Goal: Information Seeking & Learning: Learn about a topic

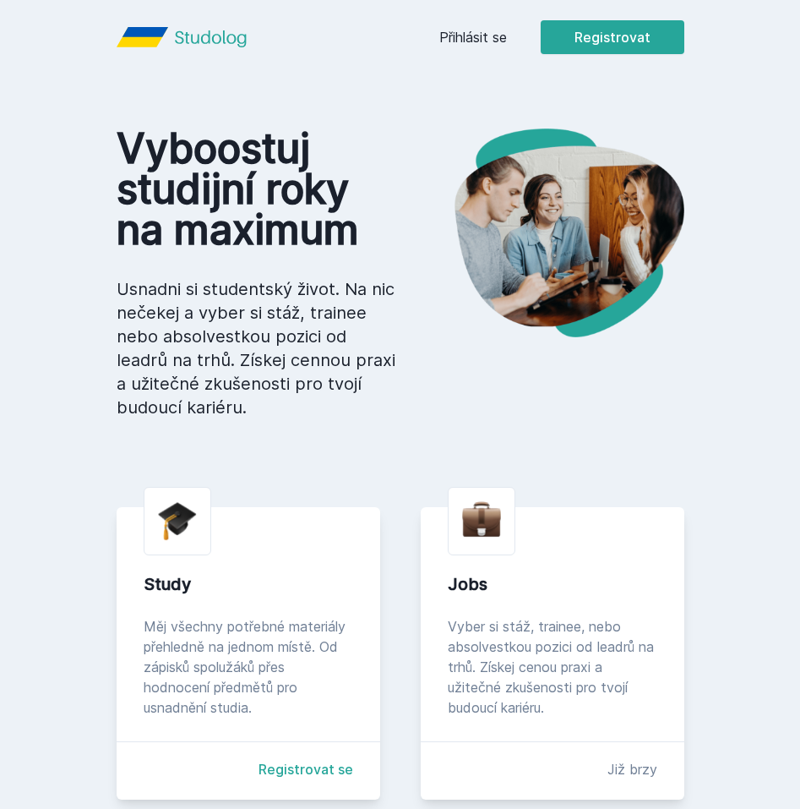
click at [496, 32] on link "Přihlásit se" at bounding box center [473, 37] width 68 height 20
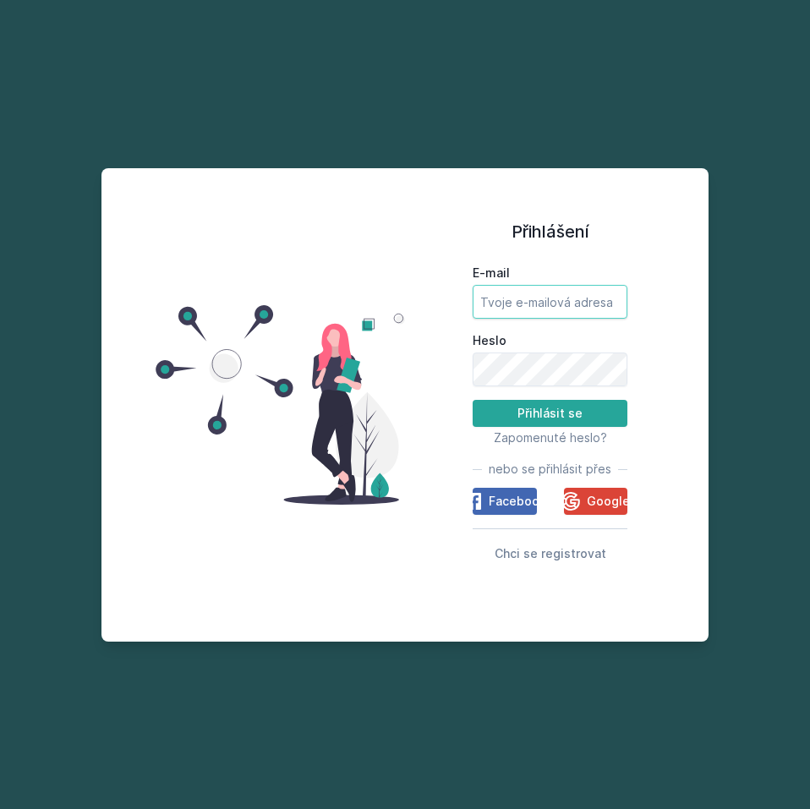
click at [578, 294] on input "E-mail" at bounding box center [549, 302] width 155 height 34
click at [510, 302] on input "E-mail" at bounding box center [549, 302] width 155 height 34
click at [542, 553] on span "Chci se registrovat" at bounding box center [550, 553] width 112 height 14
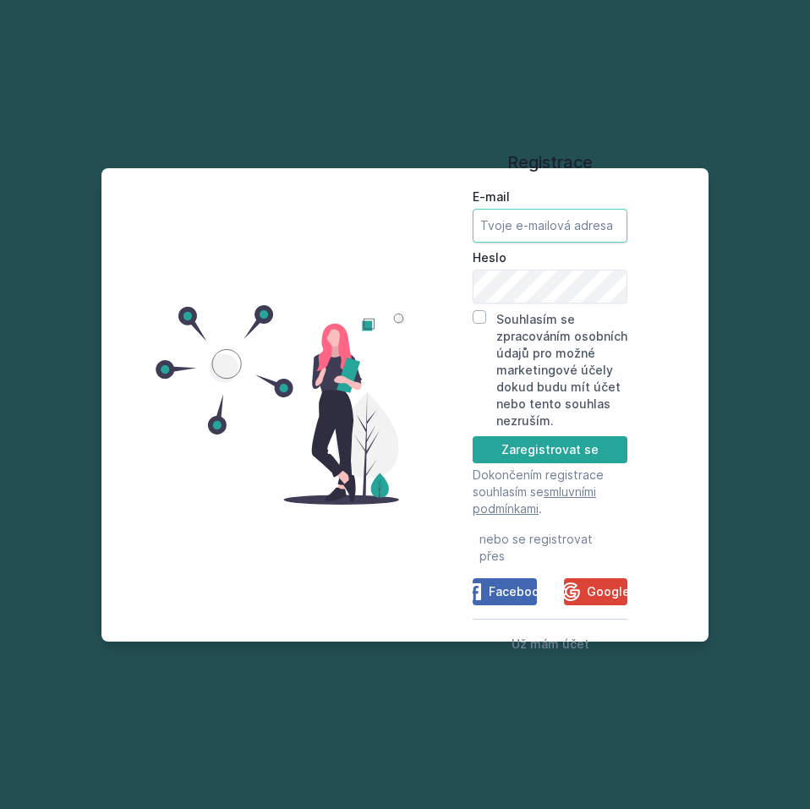
click at [559, 236] on input "E-mail" at bounding box center [549, 226] width 155 height 34
type input "[EMAIL_ADDRESS][DOMAIN_NAME]"
click at [479, 324] on input "Souhlasím se zpracováním osobních údajů pro možné marketingové účely dokud budu…" at bounding box center [479, 317] width 14 height 14
checkbox input "true"
click at [564, 463] on button "Zaregistrovat se" at bounding box center [549, 449] width 155 height 27
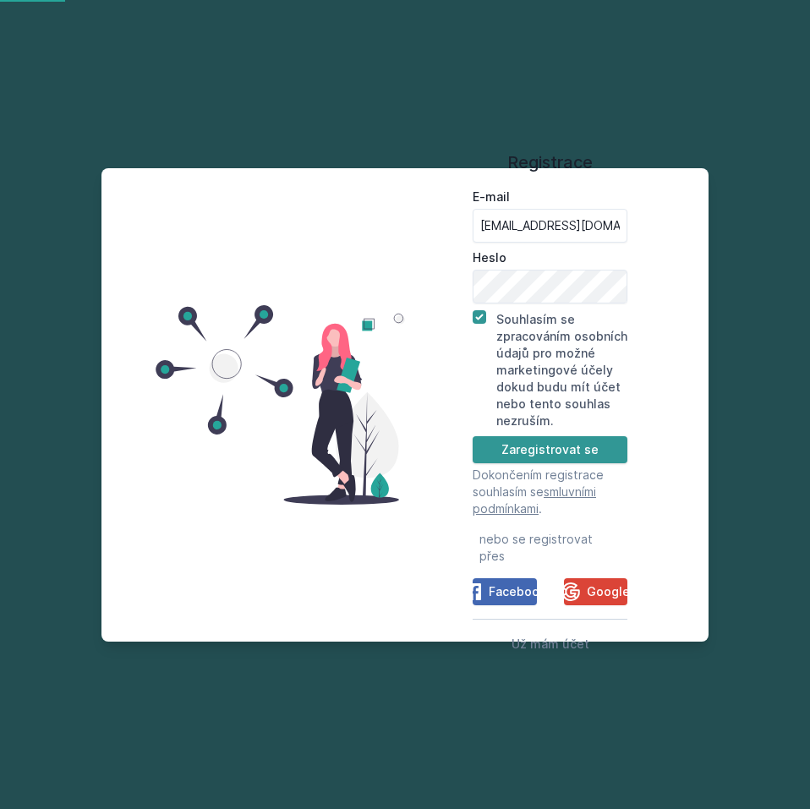
click at [579, 455] on button "Zaregistrovat se" at bounding box center [549, 449] width 155 height 27
click at [523, 452] on form "E-mail [EMAIL_ADDRESS][DOMAIN_NAME] Heslo Souhlasím se zpracováním osobních úda…" at bounding box center [549, 352] width 155 height 329
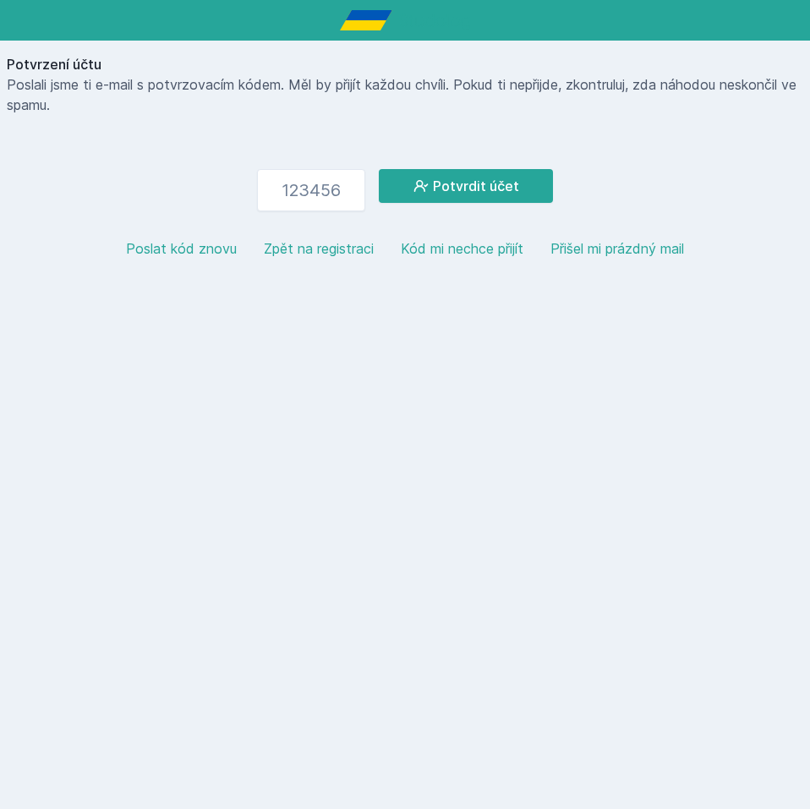
click at [490, 248] on button "Kód mi nechce přijít" at bounding box center [462, 248] width 123 height 20
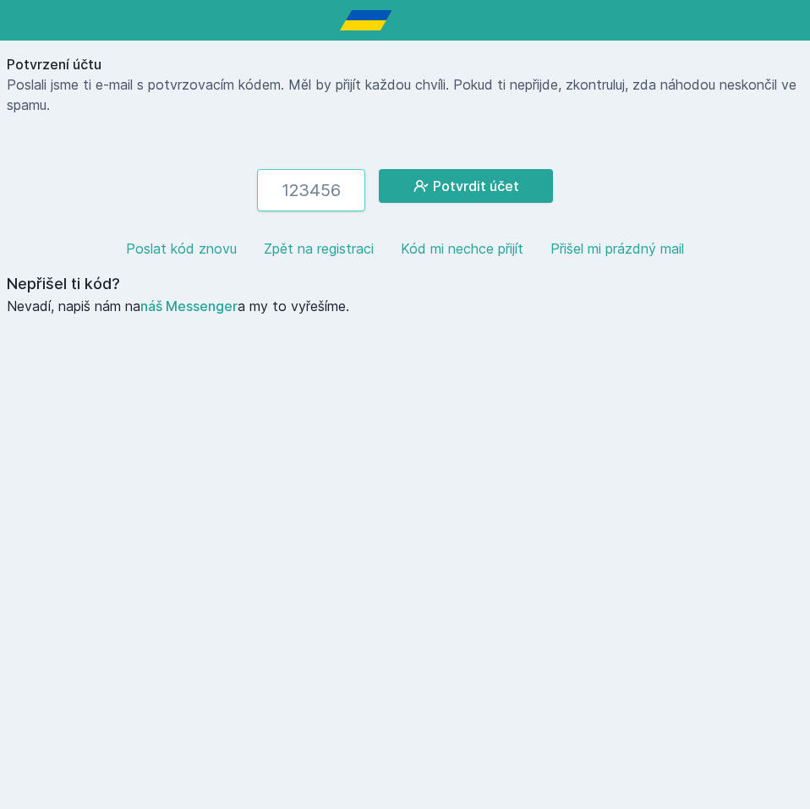
click at [299, 195] on input "number" at bounding box center [311, 190] width 108 height 42
type input "393162"
click at [379, 169] on button "Potvrdit účet" at bounding box center [466, 186] width 174 height 34
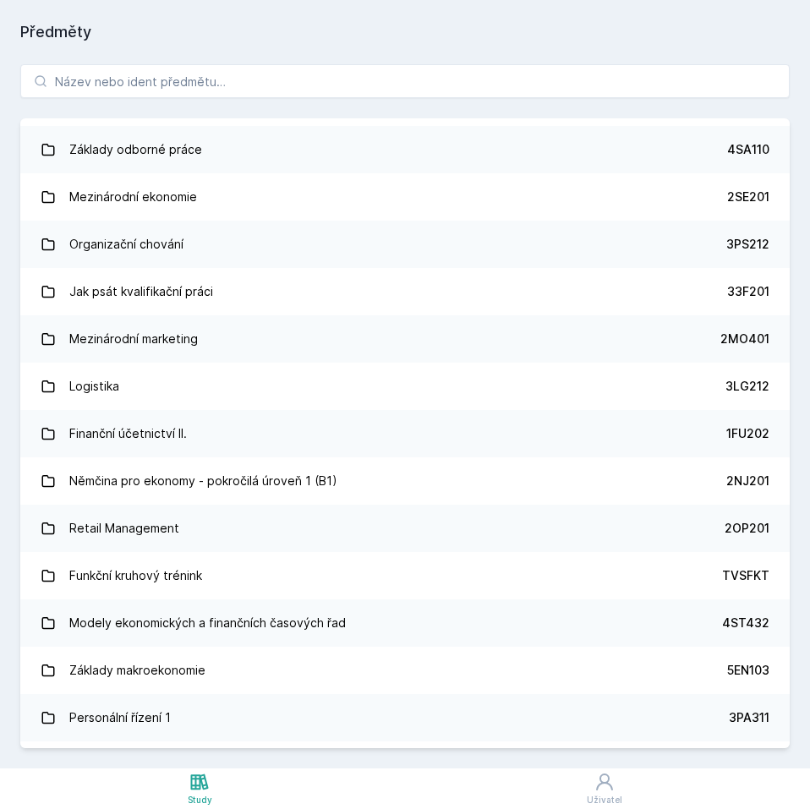
scroll to position [2643, 0]
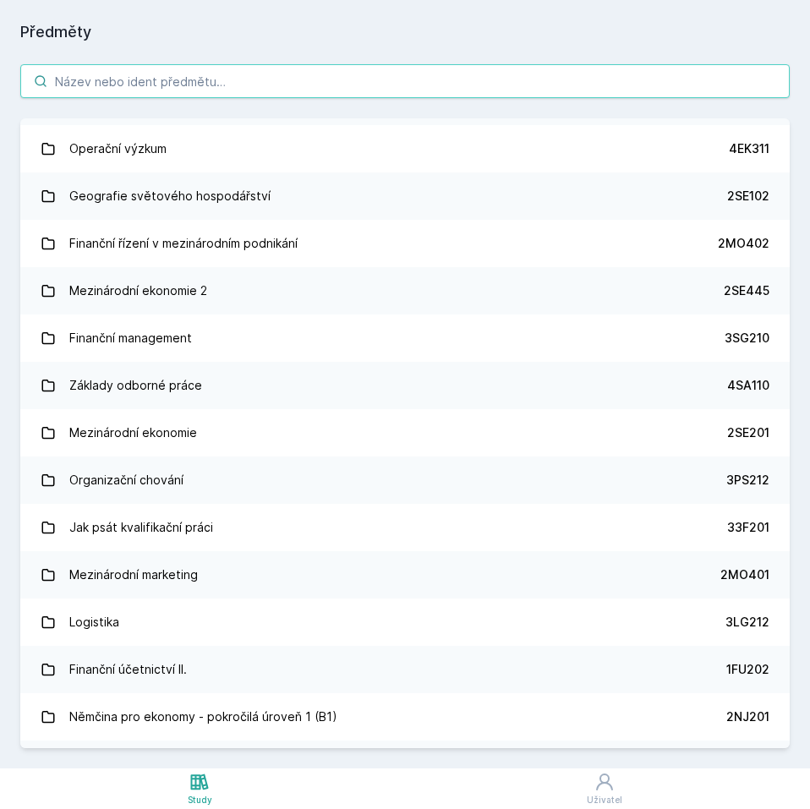
click at [210, 85] on input "search" at bounding box center [404, 81] width 769 height 34
type input "ž"
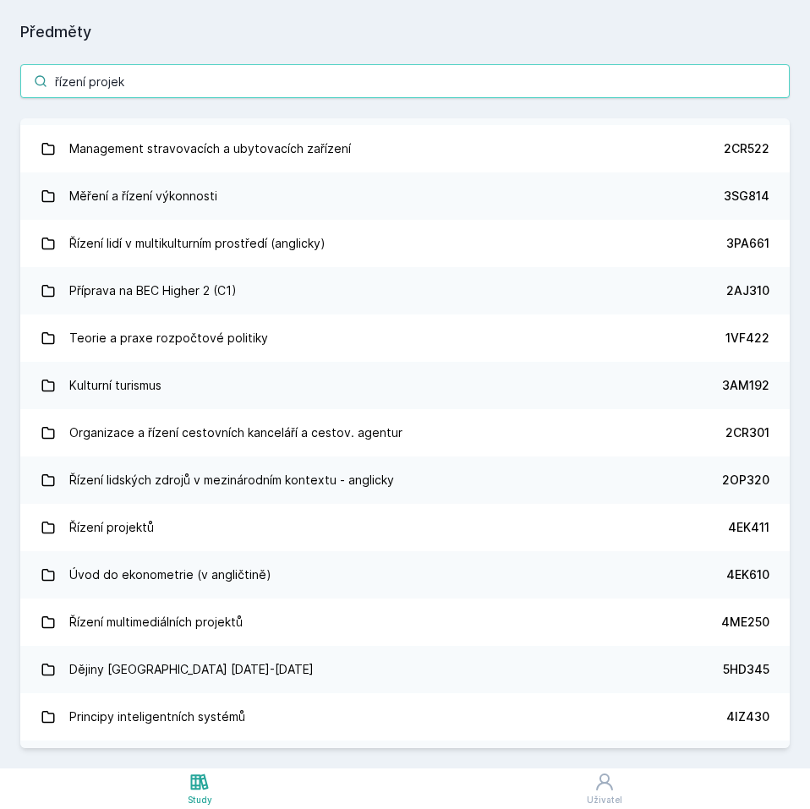
scroll to position [0, 0]
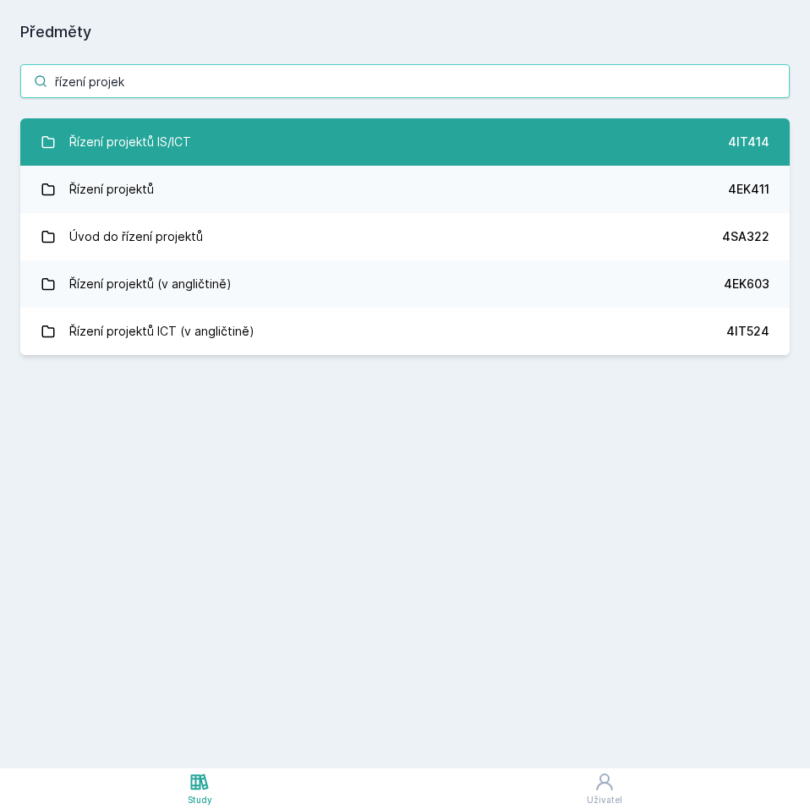
type input "řízení projek"
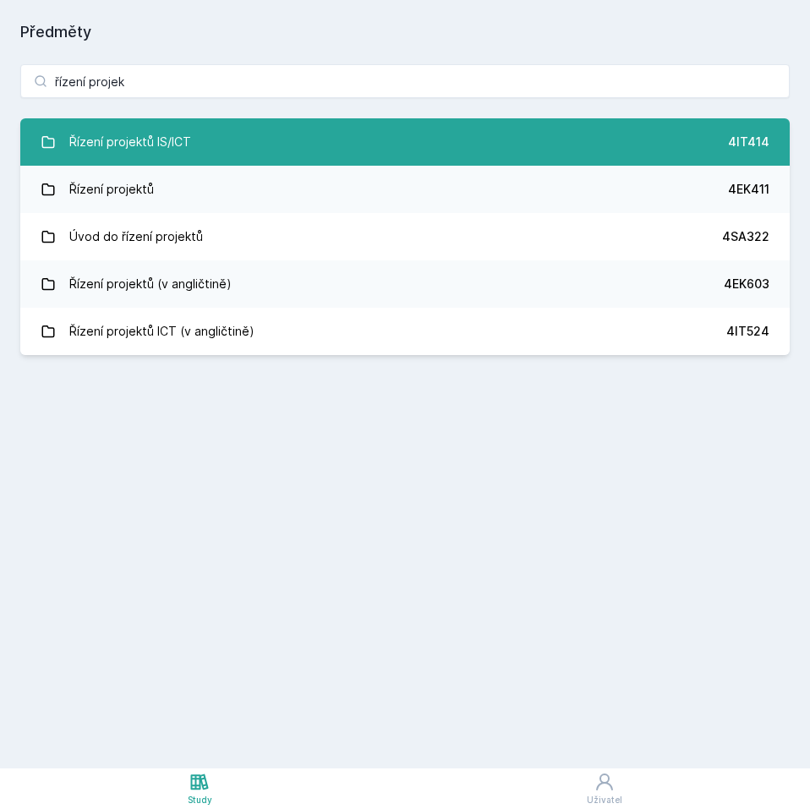
click at [271, 131] on link "Řízení projektů IS/ICT 4IT414" at bounding box center [404, 141] width 769 height 47
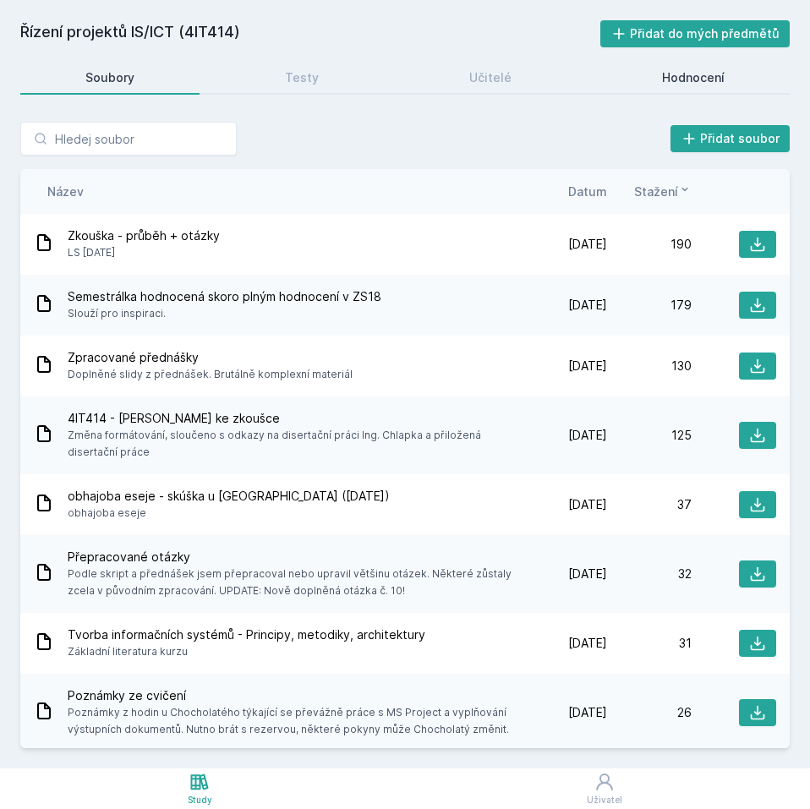
click at [665, 74] on div "Hodnocení" at bounding box center [693, 77] width 63 height 17
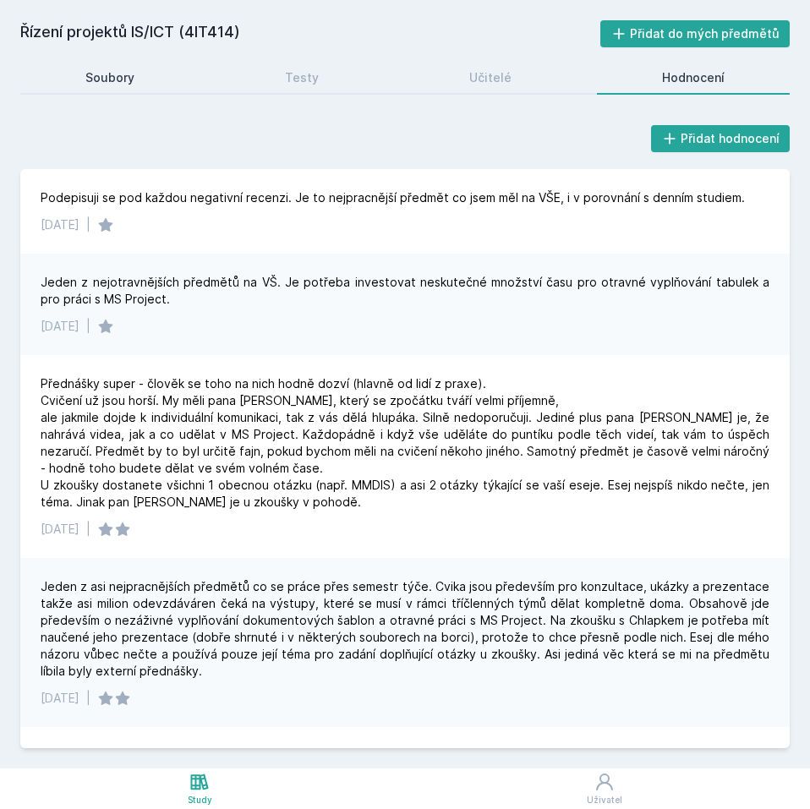
click at [130, 85] on div "Soubory" at bounding box center [109, 77] width 49 height 17
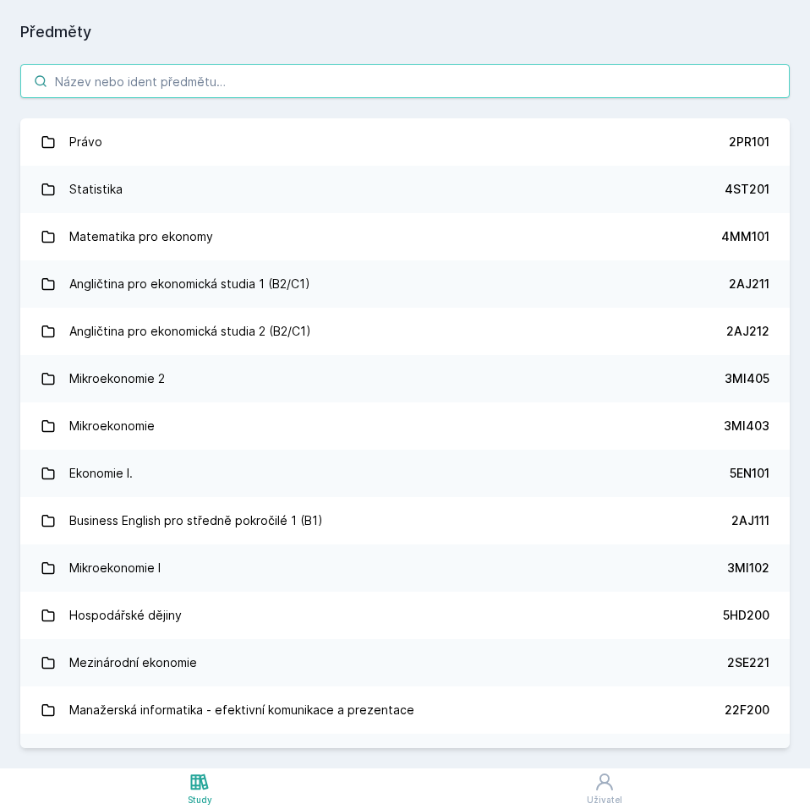
click at [131, 87] on input "search" at bounding box center [404, 81] width 769 height 34
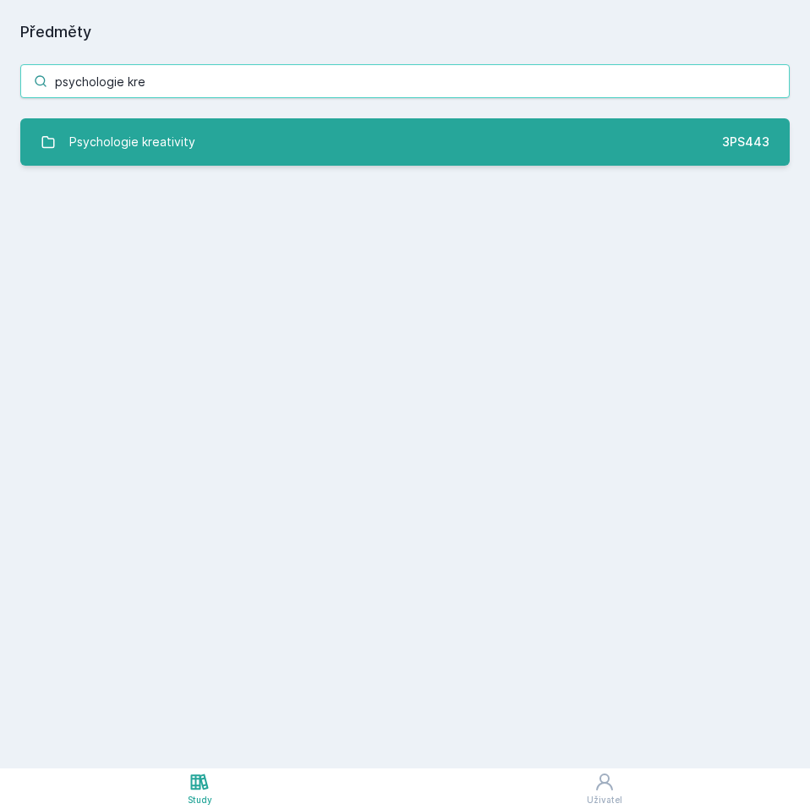
type input "psychologie kre"
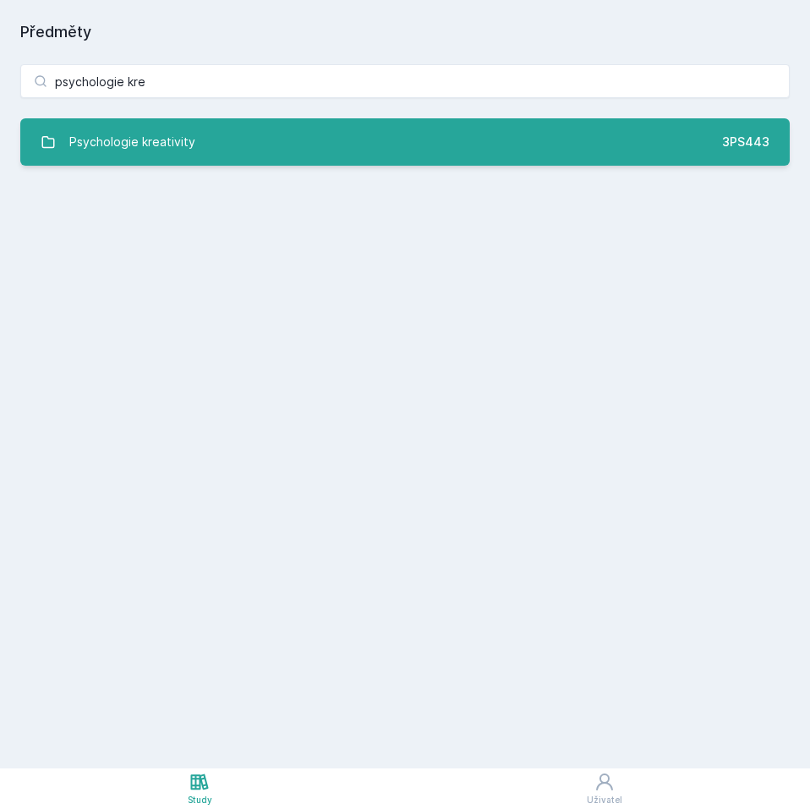
click at [130, 150] on div "Psychologie kreativity" at bounding box center [132, 142] width 126 height 34
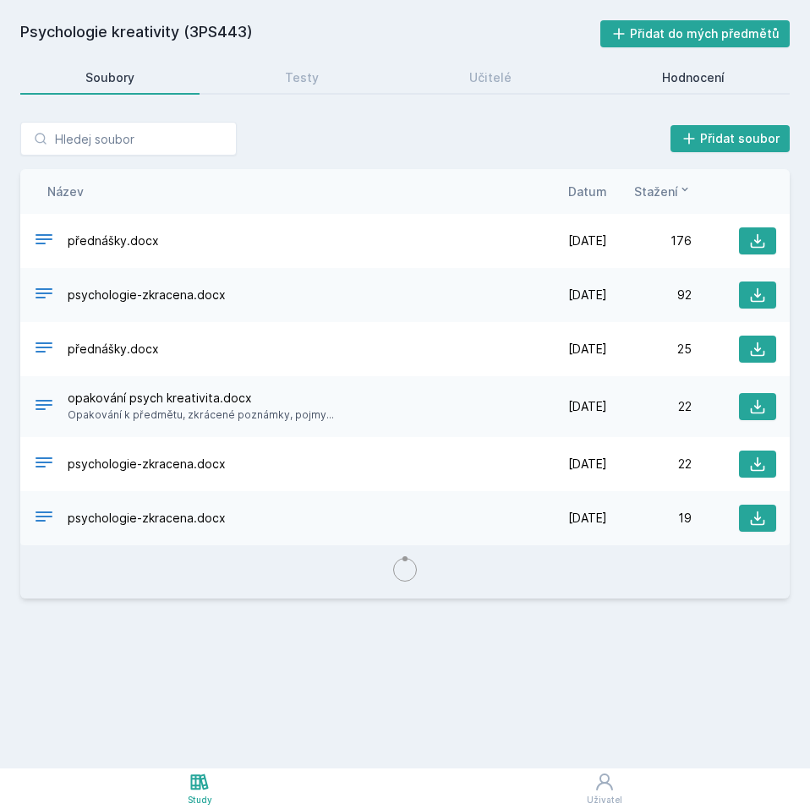
click at [689, 90] on link "Hodnocení" at bounding box center [693, 78] width 193 height 34
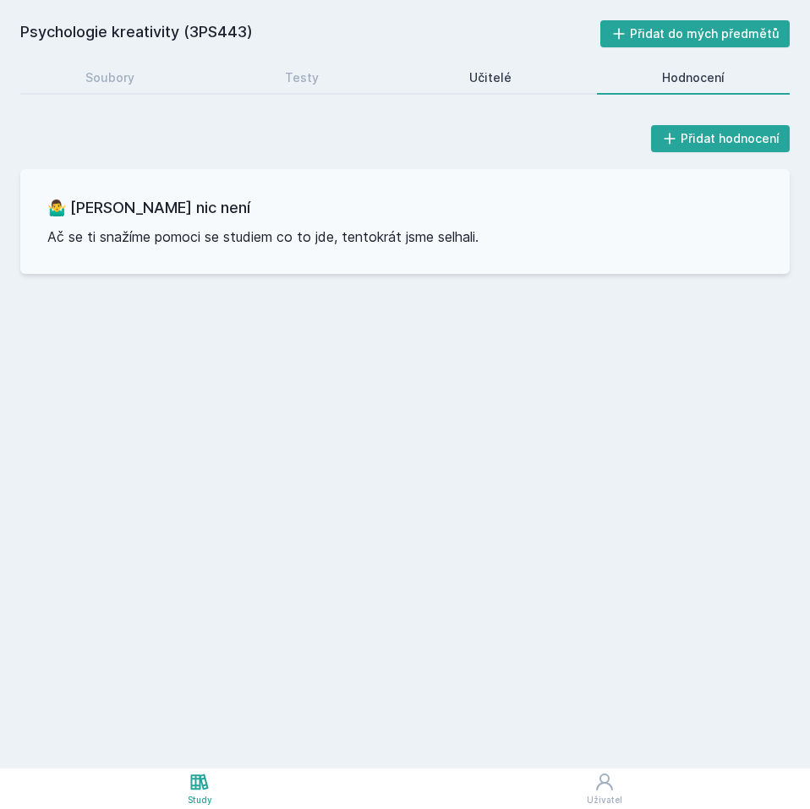
click at [501, 66] on link "Učitelé" at bounding box center [490, 78] width 172 height 34
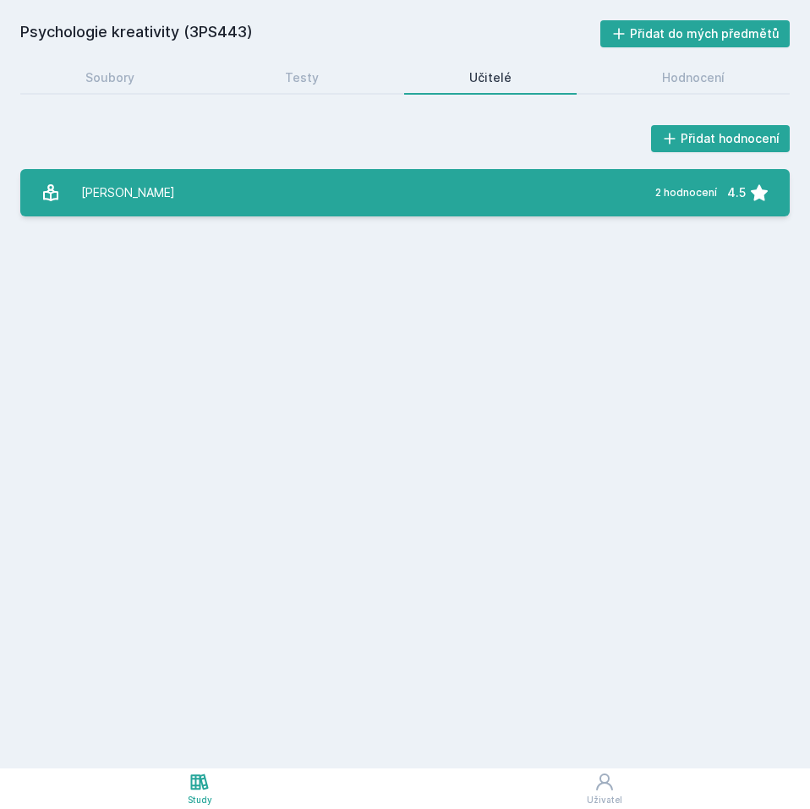
click at [463, 204] on link "[PERSON_NAME] 2 hodnocení 4.5" at bounding box center [404, 192] width 769 height 47
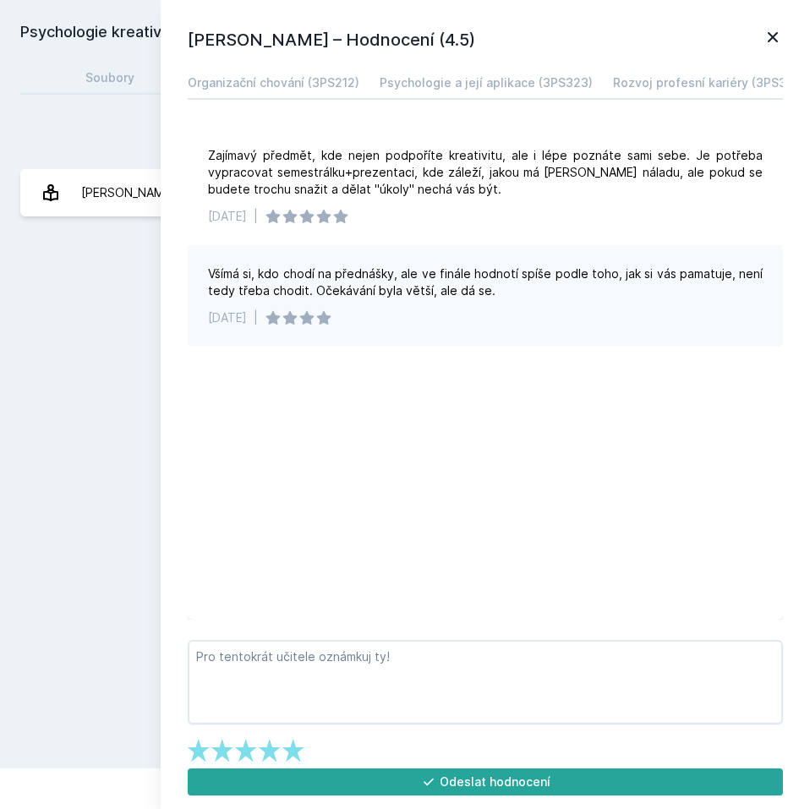
click at [772, 39] on icon at bounding box center [772, 37] width 10 height 10
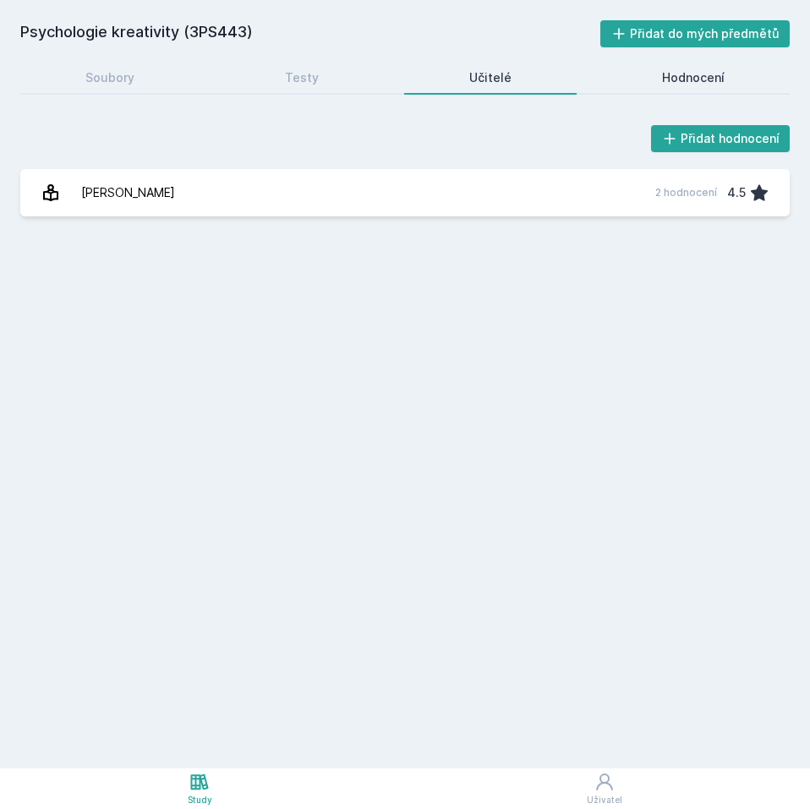
click at [688, 74] on div "Hodnocení" at bounding box center [693, 77] width 63 height 17
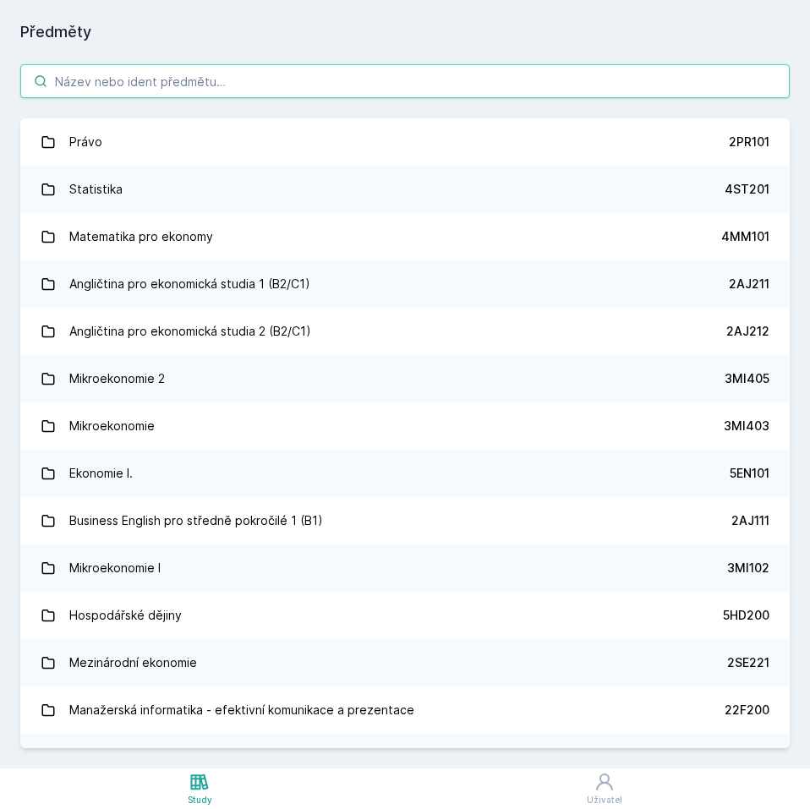
click at [147, 79] on input "search" at bounding box center [404, 81] width 769 height 34
type input "informace a média"
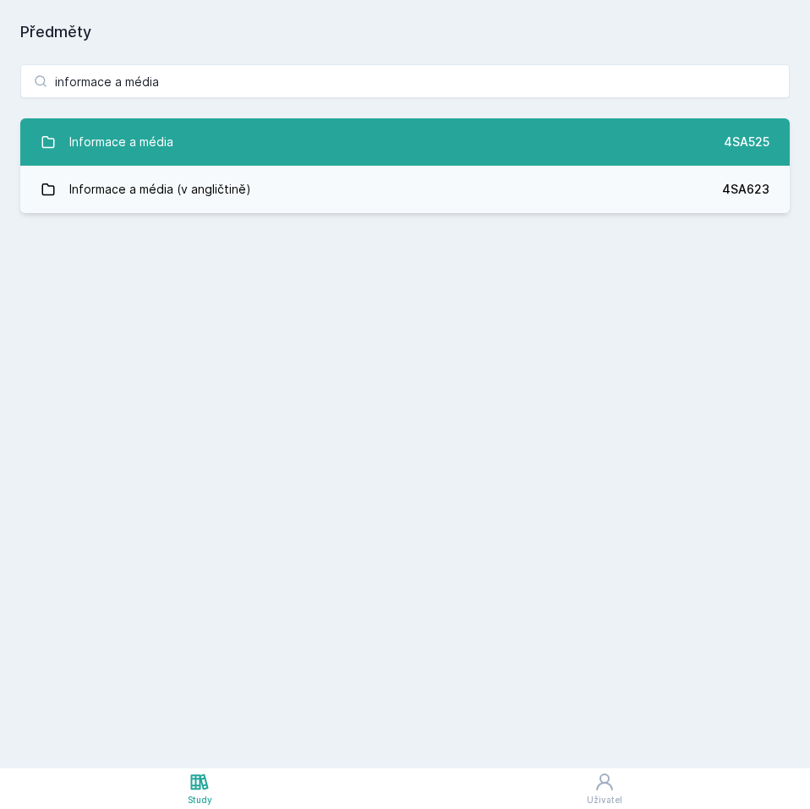
click at [146, 146] on div "Informace a média" at bounding box center [121, 142] width 104 height 34
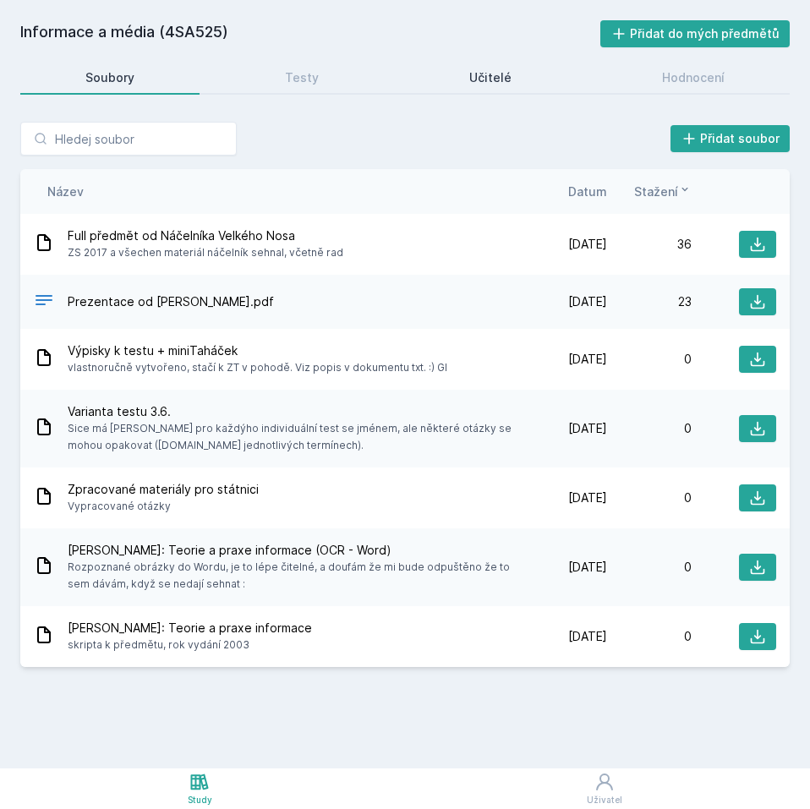
click at [497, 67] on link "Učitelé" at bounding box center [490, 78] width 172 height 34
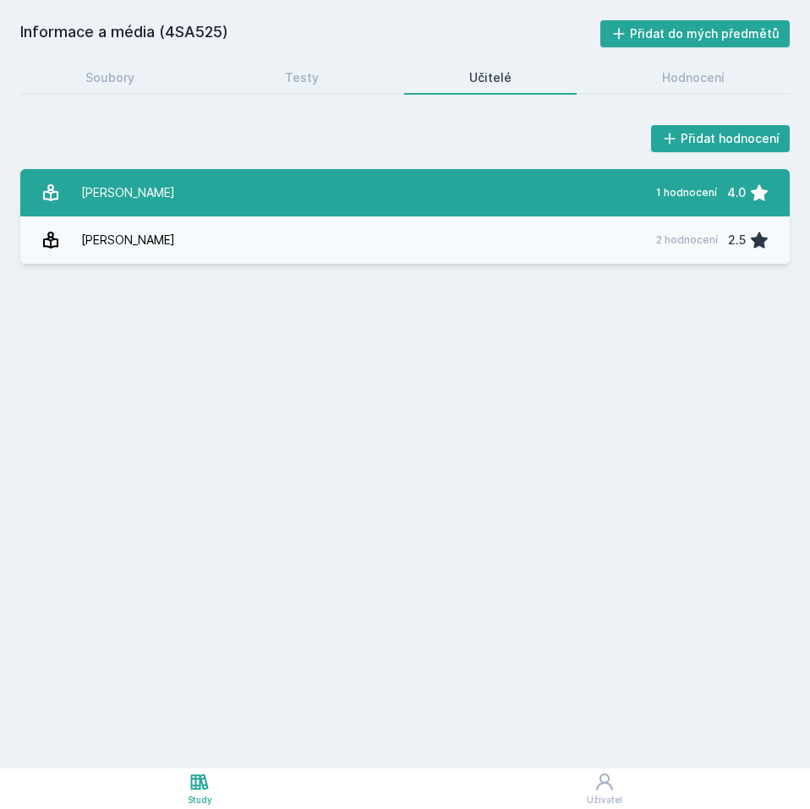
click at [401, 190] on link "[PERSON_NAME] 1 hodnocení 4.0" at bounding box center [404, 192] width 769 height 47
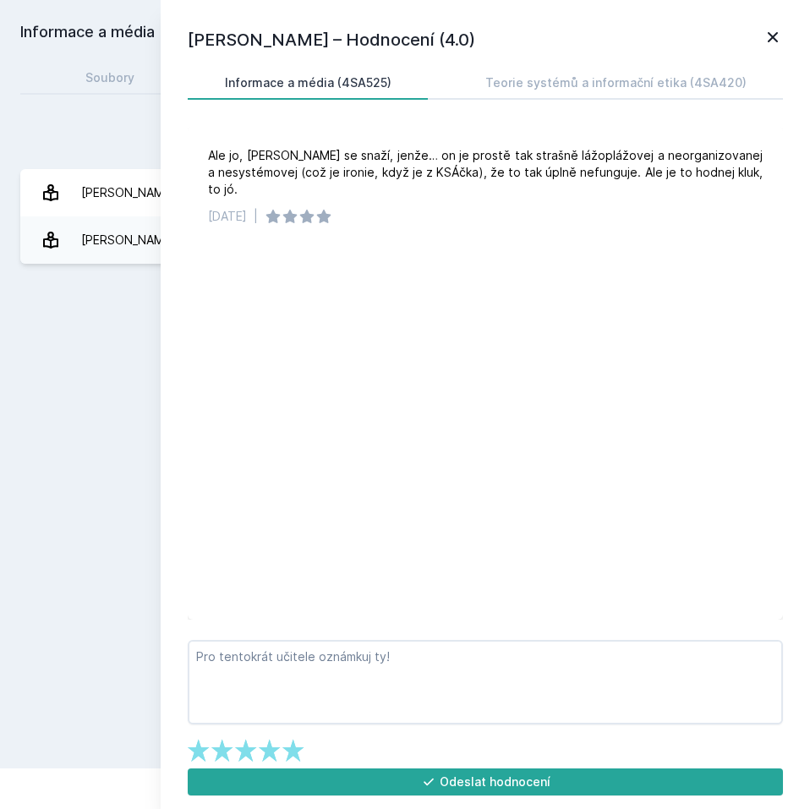
click at [46, 344] on div "Informace a média (4SA525) Přidat do mých předmětů [GEOGRAPHIC_DATA] Testy Učit…" at bounding box center [404, 384] width 769 height 728
click at [82, 334] on div "Informace a média (4SA525) Přidat do mých předmětů [GEOGRAPHIC_DATA] Testy Učit…" at bounding box center [404, 384] width 769 height 728
click at [781, 36] on icon at bounding box center [772, 37] width 20 height 20
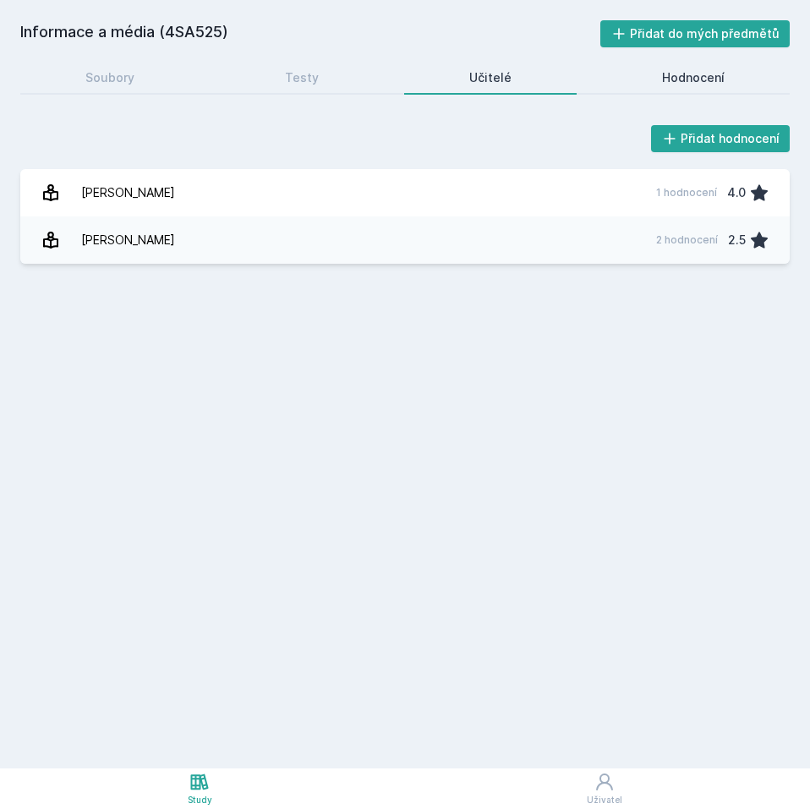
click at [689, 82] on div "Hodnocení" at bounding box center [693, 77] width 63 height 17
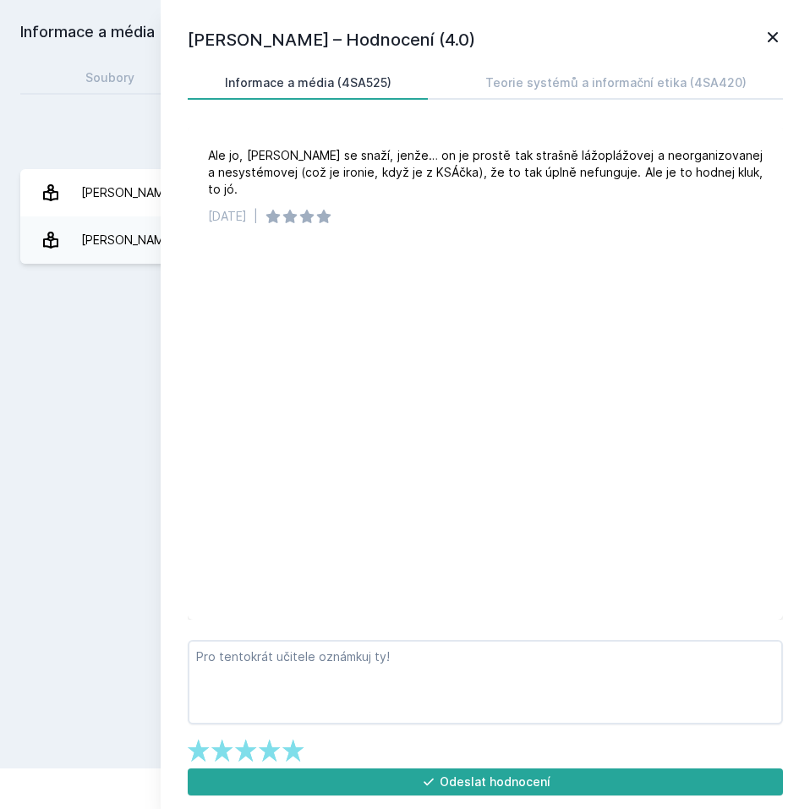
click at [79, 59] on div "Informace a média (4SA525) Přidat do mých předmětů [GEOGRAPHIC_DATA] Testy Učit…" at bounding box center [404, 384] width 769 height 728
drag, startPoint x: 92, startPoint y: 42, endPoint x: 60, endPoint y: 3, distance: 50.4
click at [92, 42] on h2 "Informace a média (4SA525)" at bounding box center [310, 33] width 580 height 27
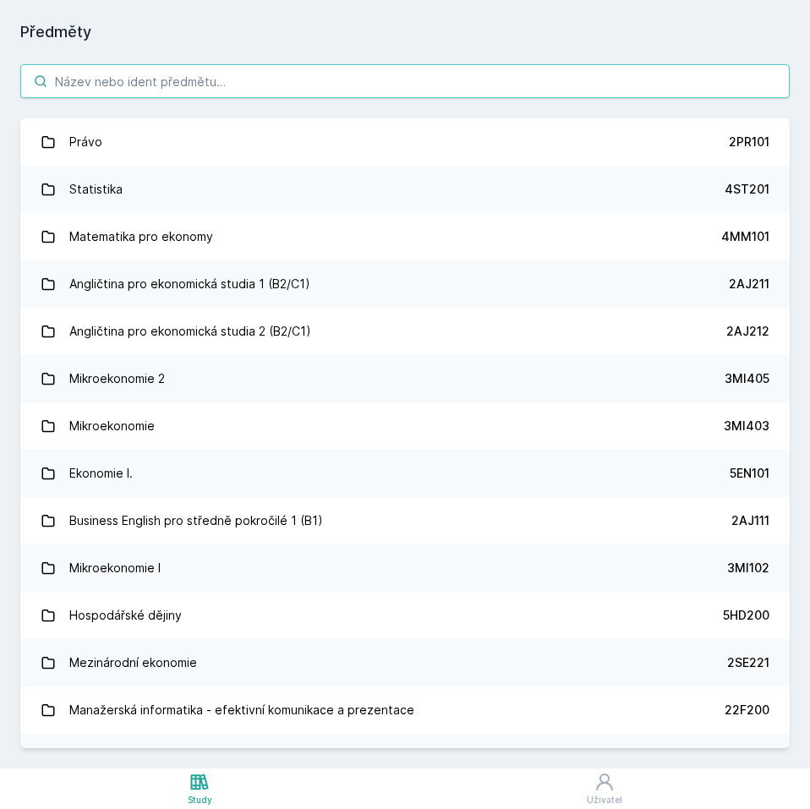
click at [194, 87] on input "search" at bounding box center [404, 81] width 769 height 34
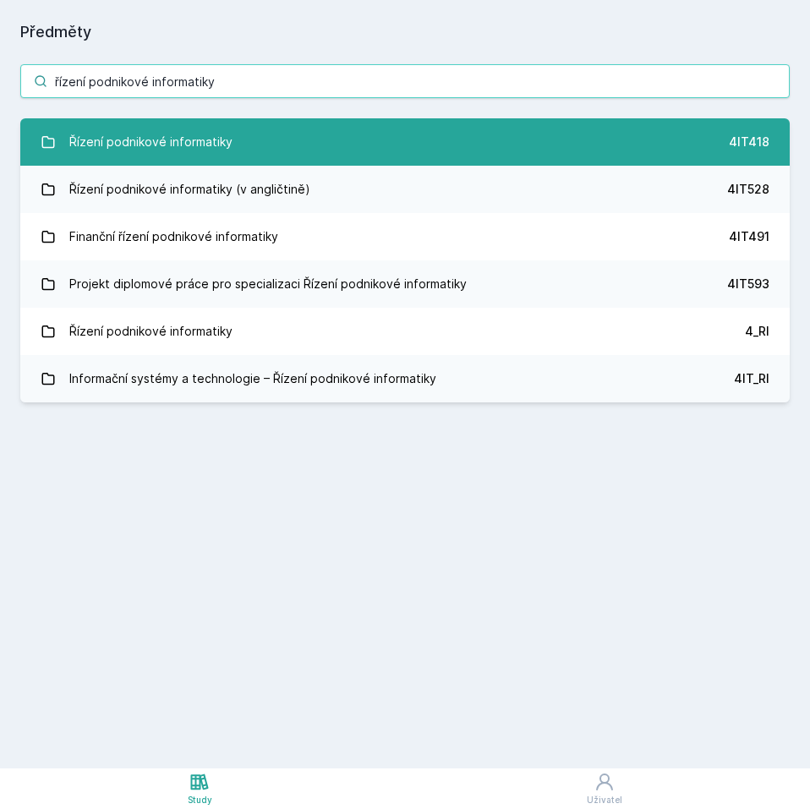
type input "řízení podnikové informatiky"
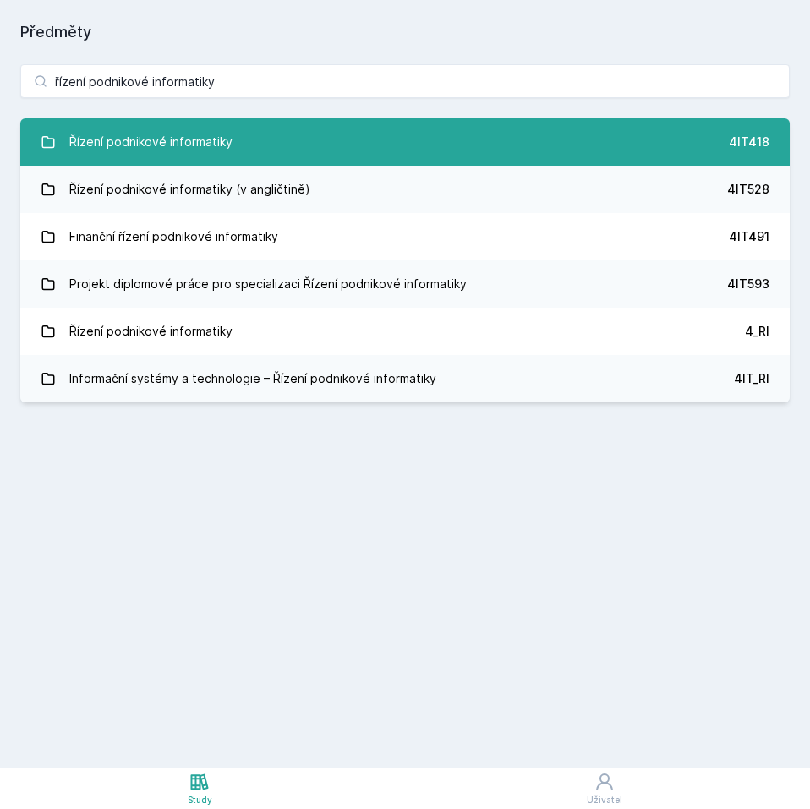
click at [183, 128] on div "Řízení podnikové informatiky" at bounding box center [150, 142] width 163 height 34
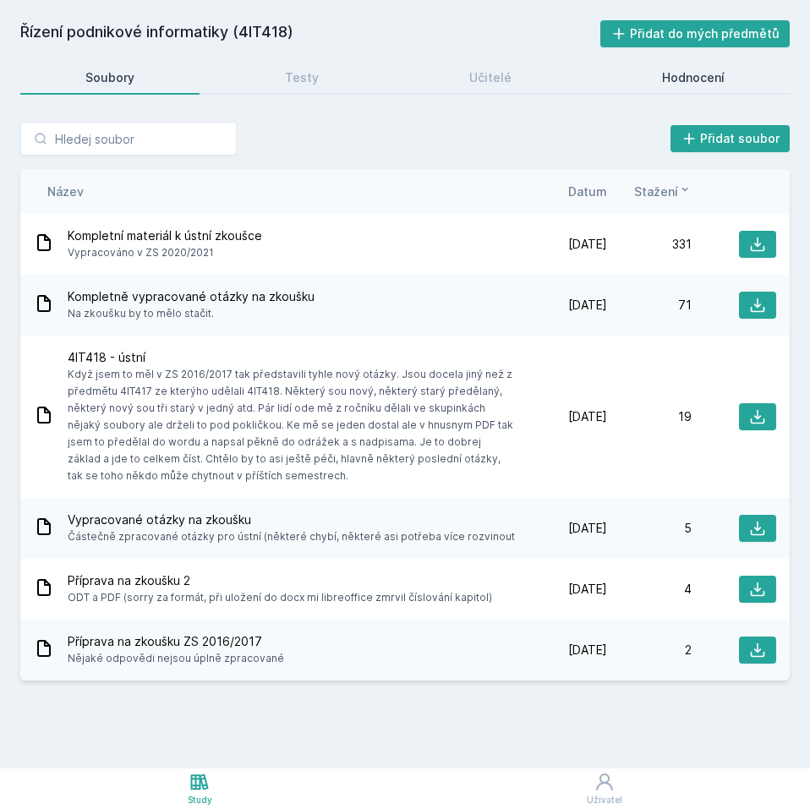
click at [640, 71] on link "Hodnocení" at bounding box center [693, 78] width 193 height 34
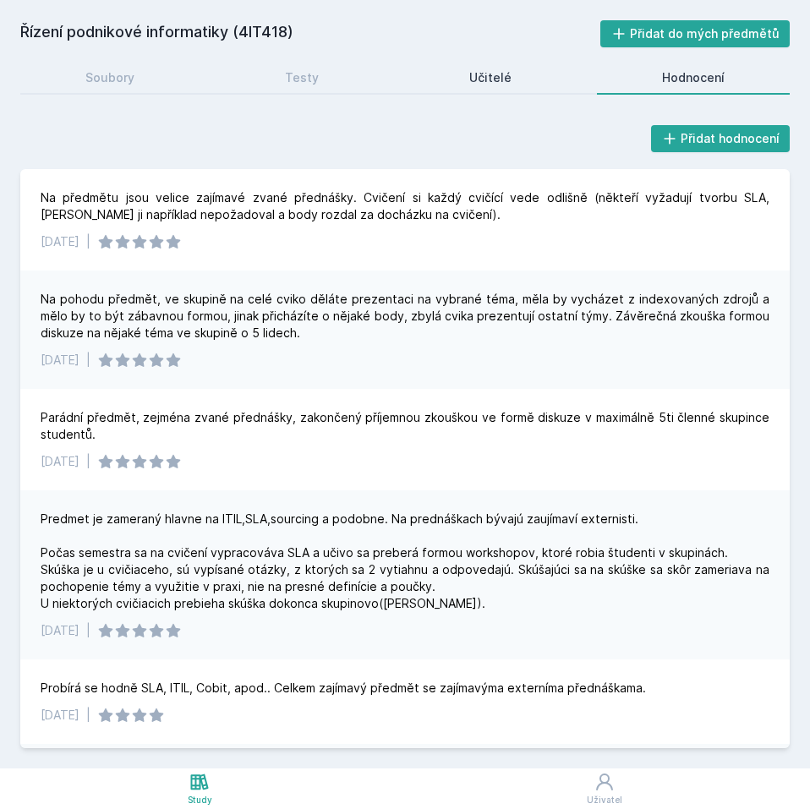
click at [467, 64] on link "Učitelé" at bounding box center [490, 78] width 172 height 34
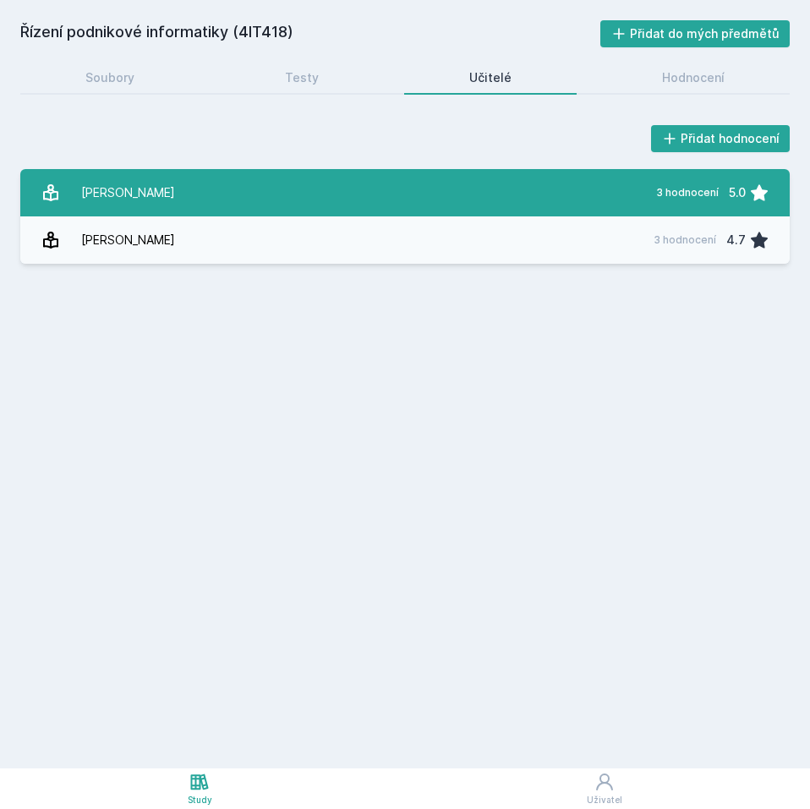
click at [462, 185] on link "[PERSON_NAME] 3 hodnocení 5.0" at bounding box center [404, 192] width 769 height 47
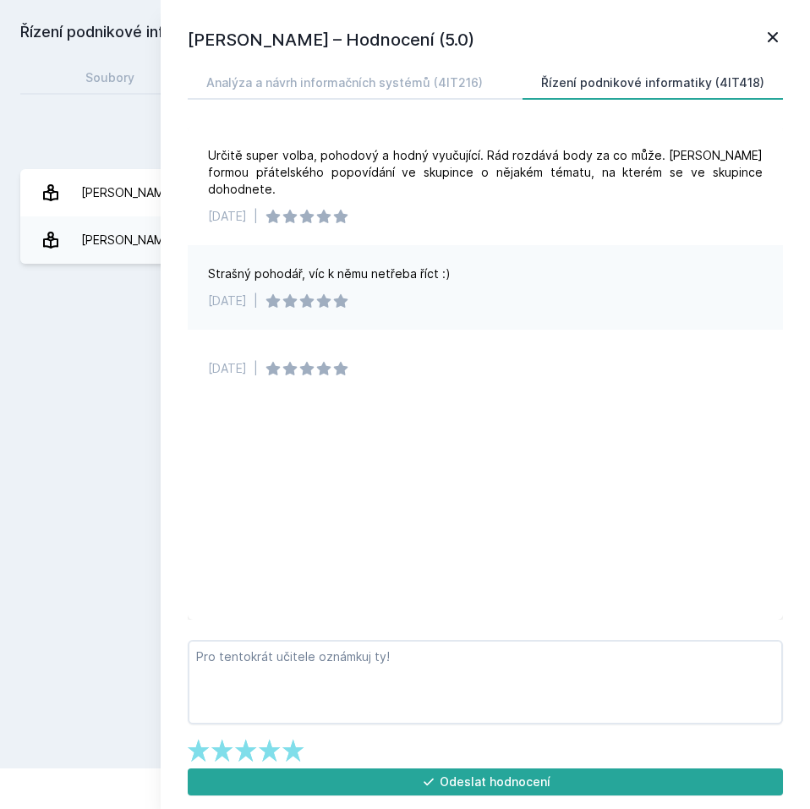
click at [122, 303] on div "Řízení podnikové informatiky (4IT418) Přidat do mých předmětů [GEOGRAPHIC_DATA]…" at bounding box center [404, 384] width 769 height 728
click at [755, 38] on h1 "[PERSON_NAME] – Hodnocení (5.0)" at bounding box center [475, 39] width 575 height 25
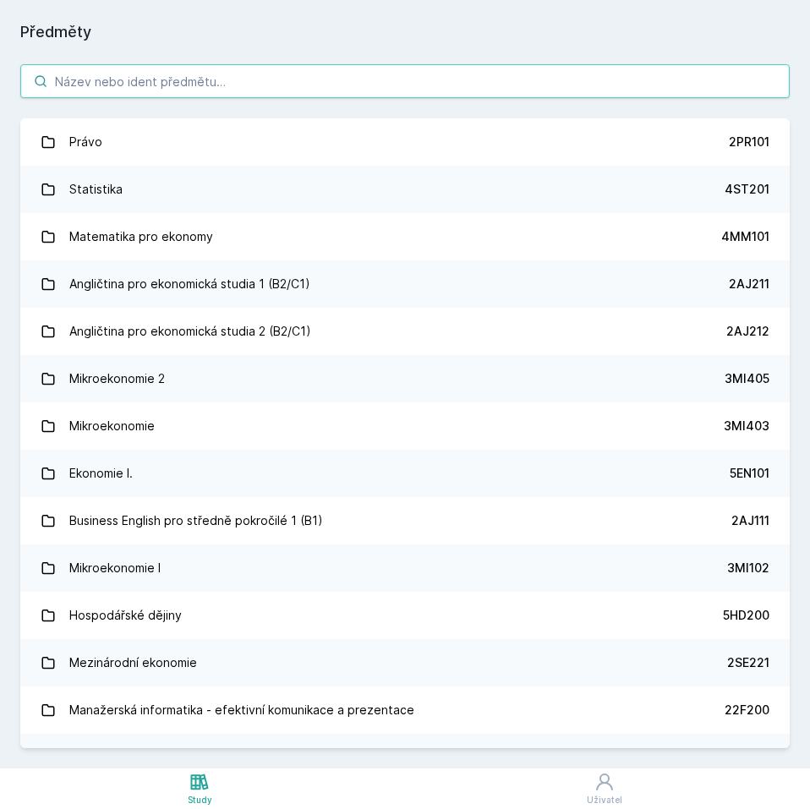
click at [126, 78] on input "search" at bounding box center [404, 81] width 769 height 34
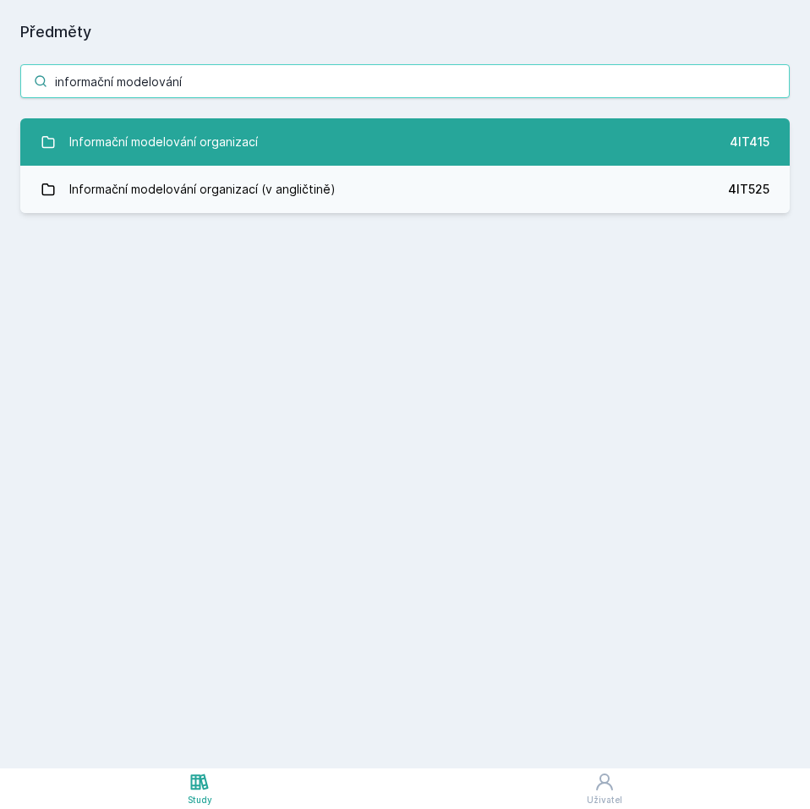
type input "informační modelování"
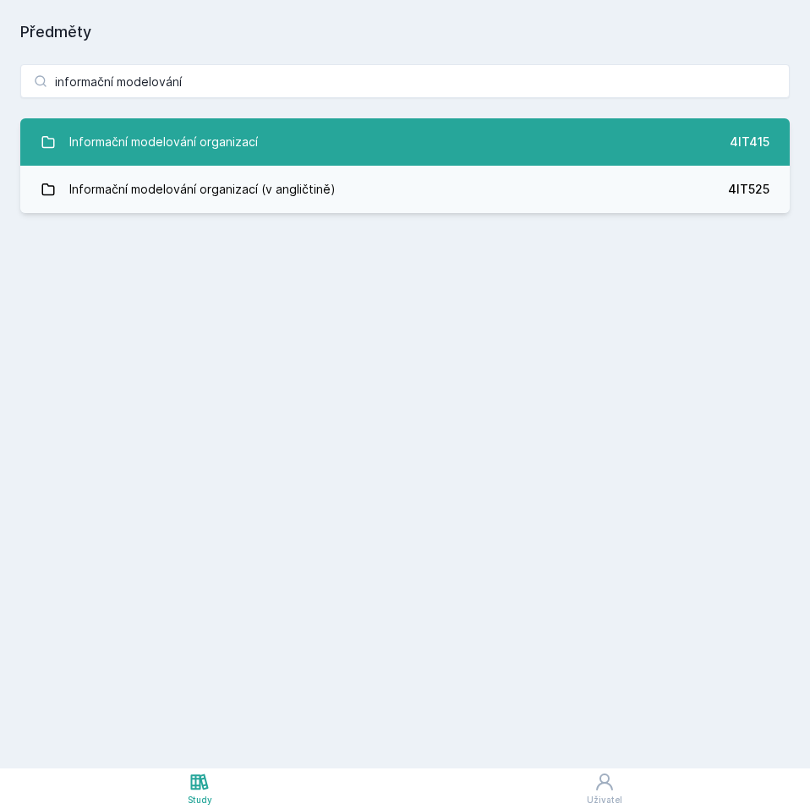
click at [176, 135] on div "Informační modelování organizací" at bounding box center [163, 142] width 188 height 34
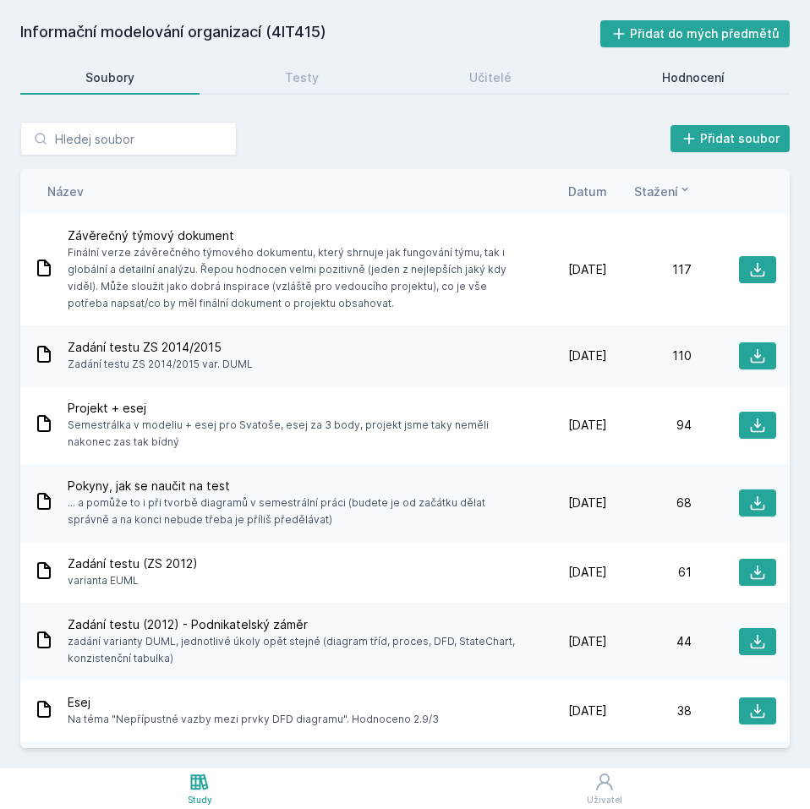
click at [668, 78] on div "Hodnocení" at bounding box center [693, 77] width 63 height 17
click at [119, 142] on input "search" at bounding box center [128, 139] width 216 height 34
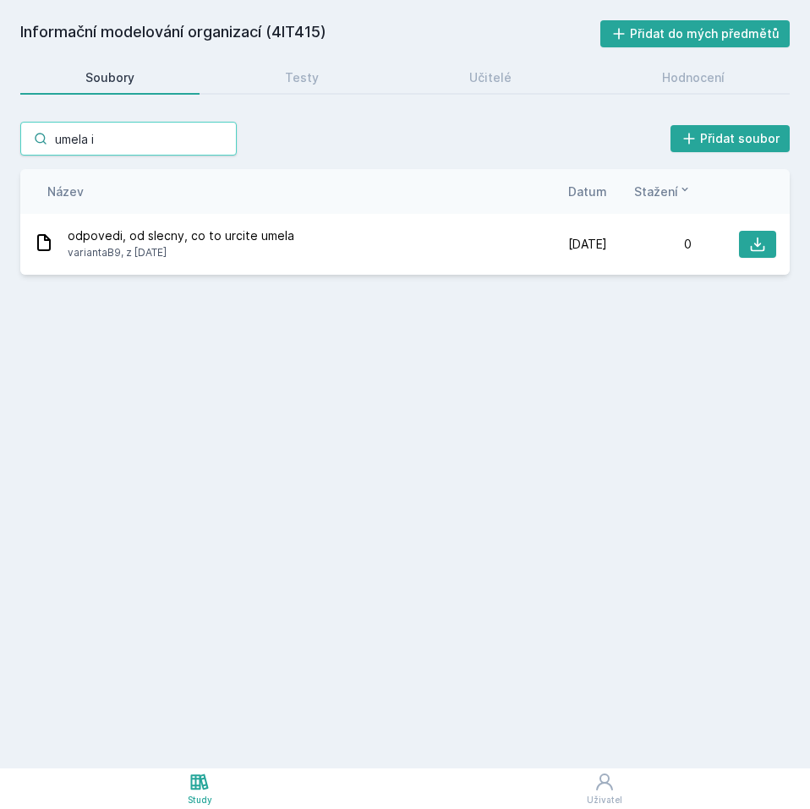
type input "umela in"
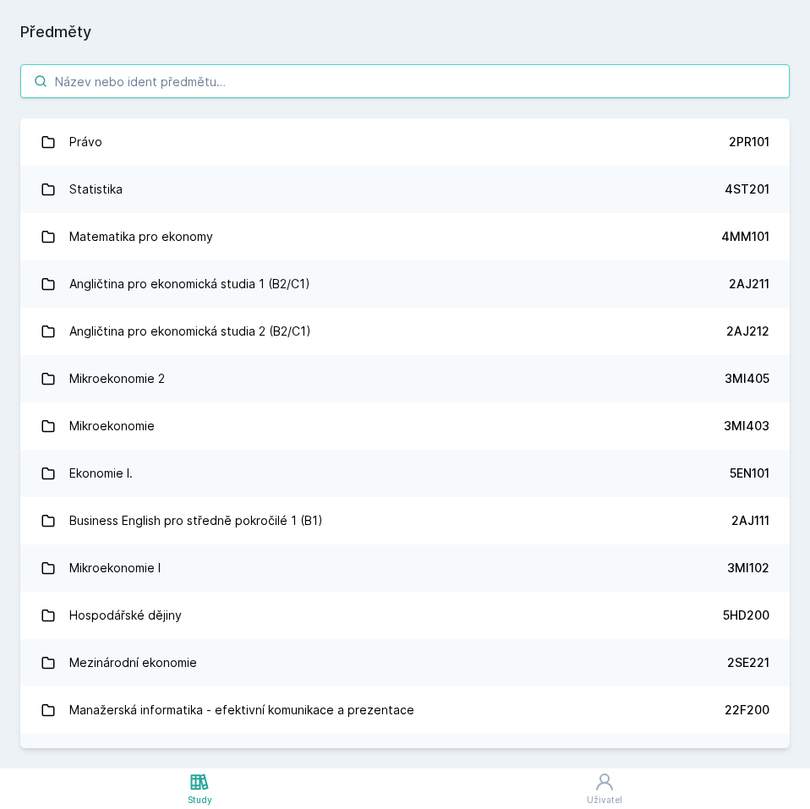
click at [117, 74] on input "search" at bounding box center [404, 81] width 769 height 34
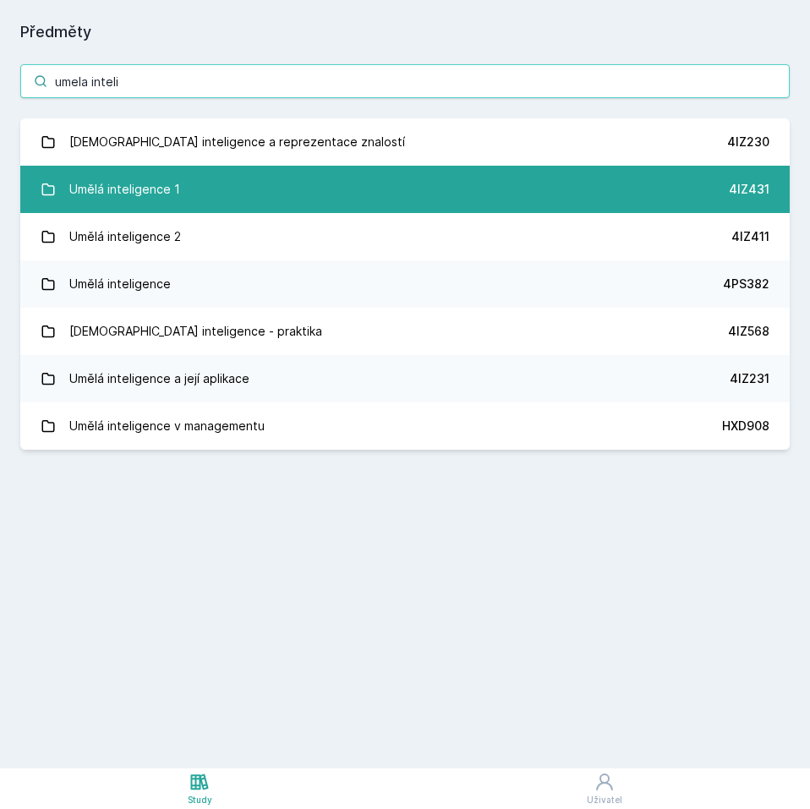
type input "umela inteli"
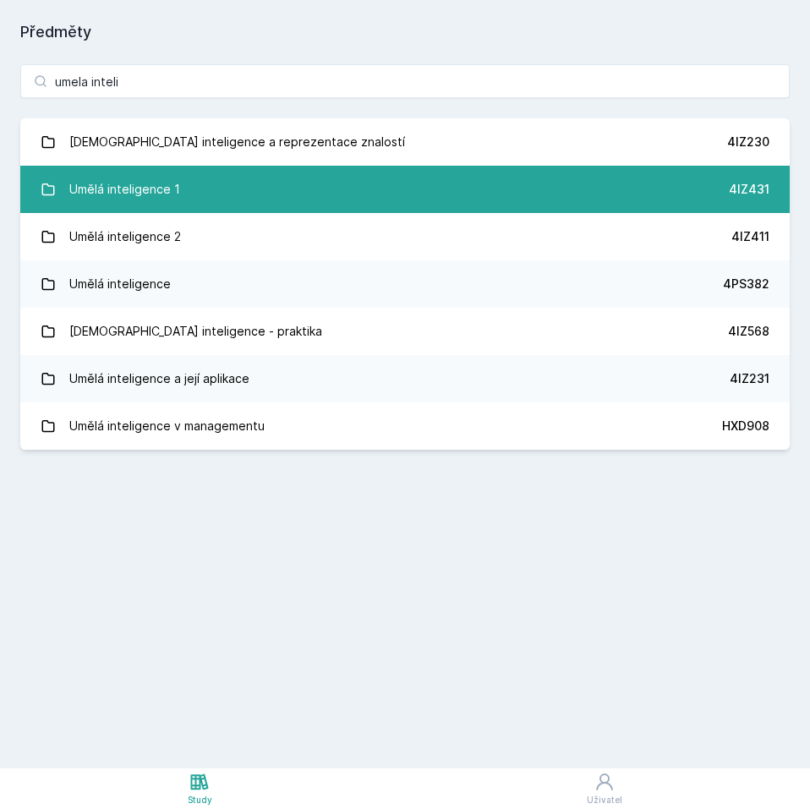
click at [173, 195] on div "Umělá inteligence 1" at bounding box center [124, 189] width 111 height 34
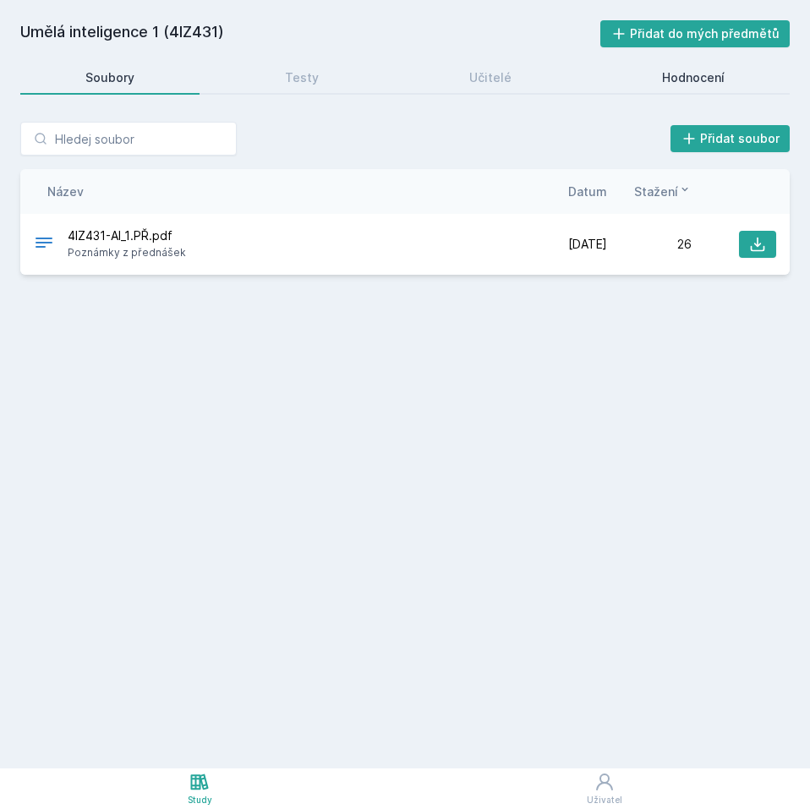
click at [701, 79] on div "Hodnocení" at bounding box center [693, 77] width 63 height 17
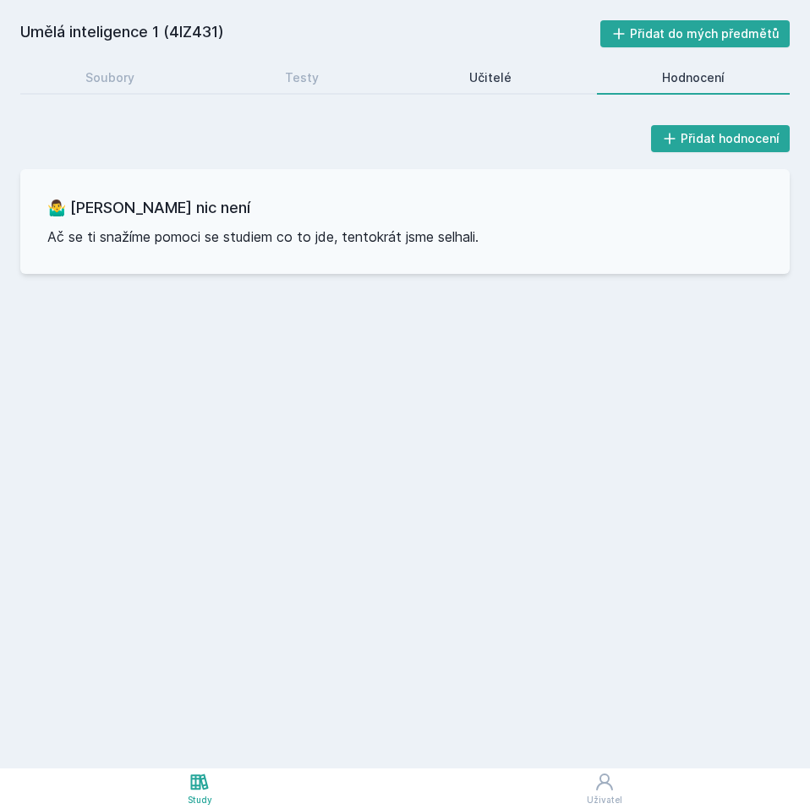
click at [505, 74] on div "Učitelé" at bounding box center [490, 77] width 42 height 17
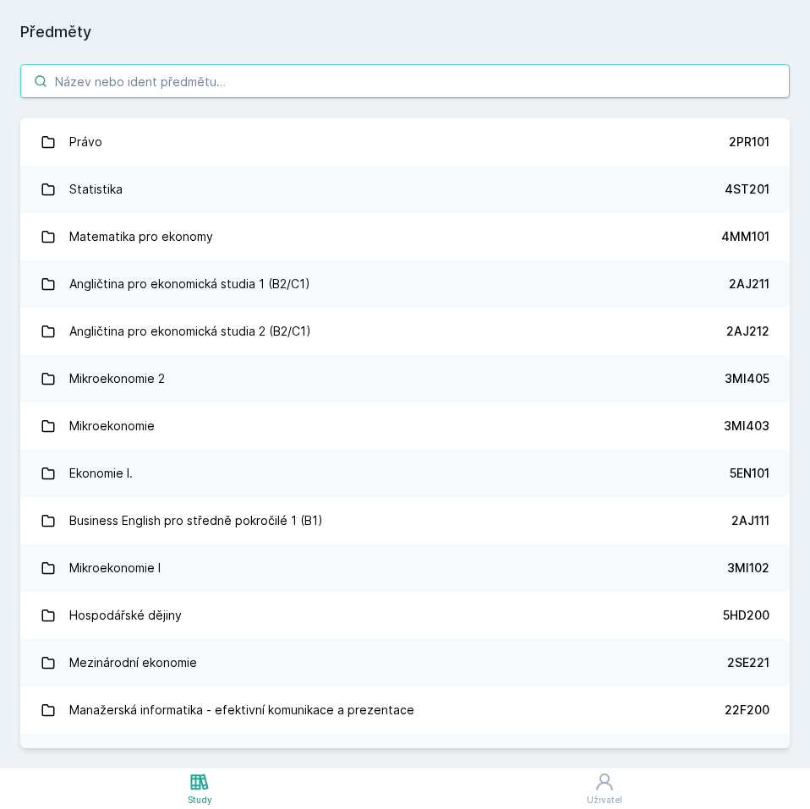
click at [194, 79] on input "search" at bounding box center [404, 81] width 769 height 34
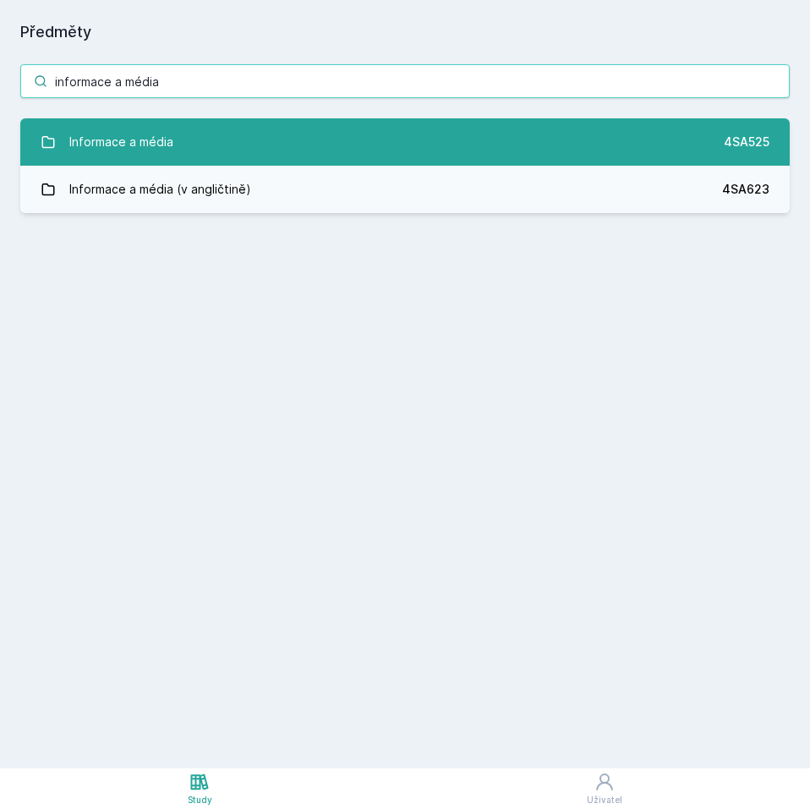
type input "informace a média"
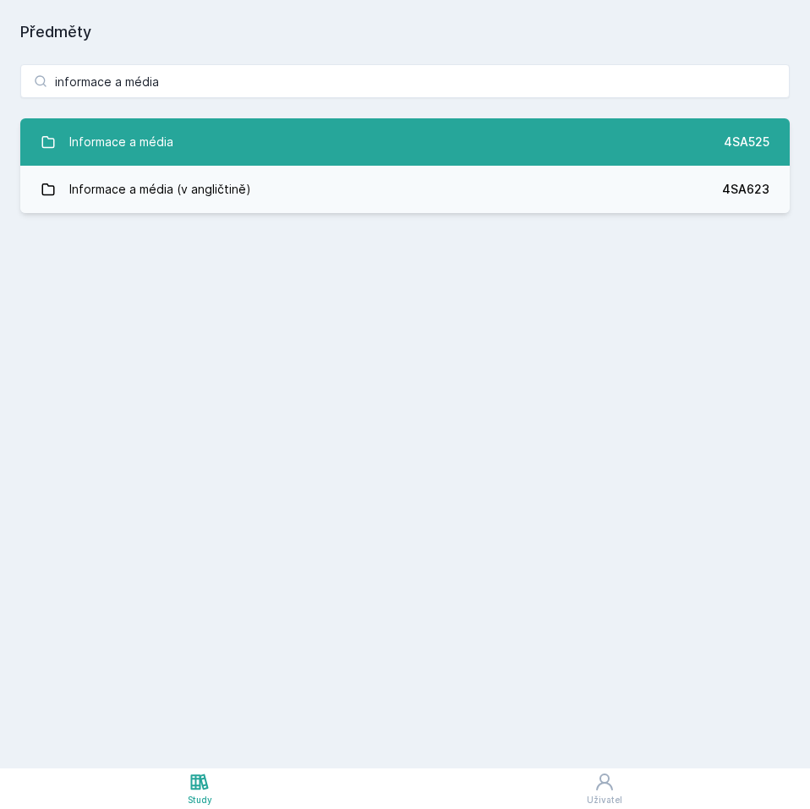
click at [166, 136] on div "Informace a média" at bounding box center [121, 142] width 104 height 34
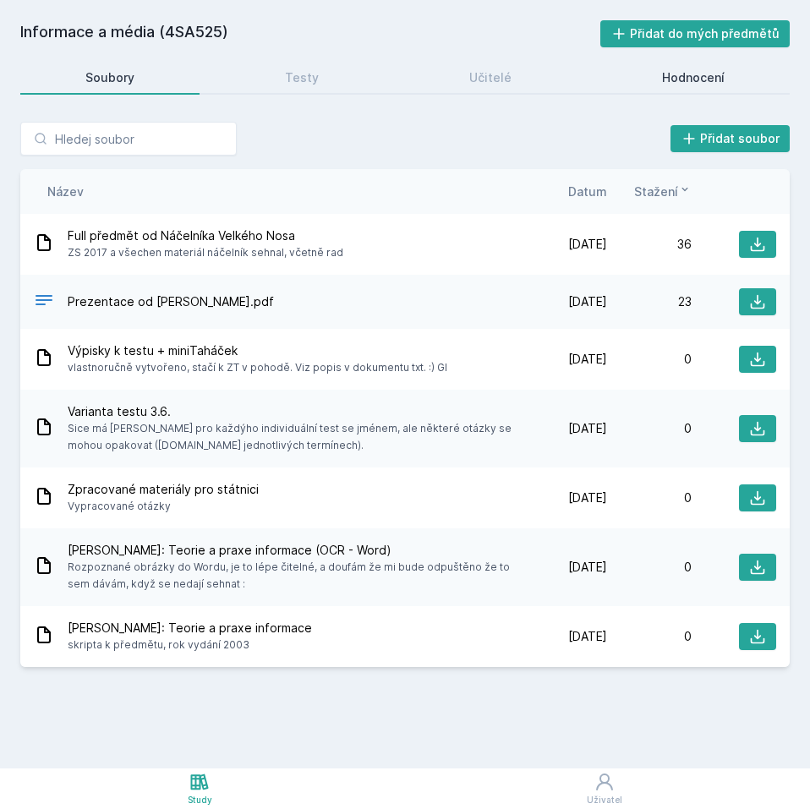
click at [690, 82] on div "Hodnocení" at bounding box center [693, 77] width 63 height 17
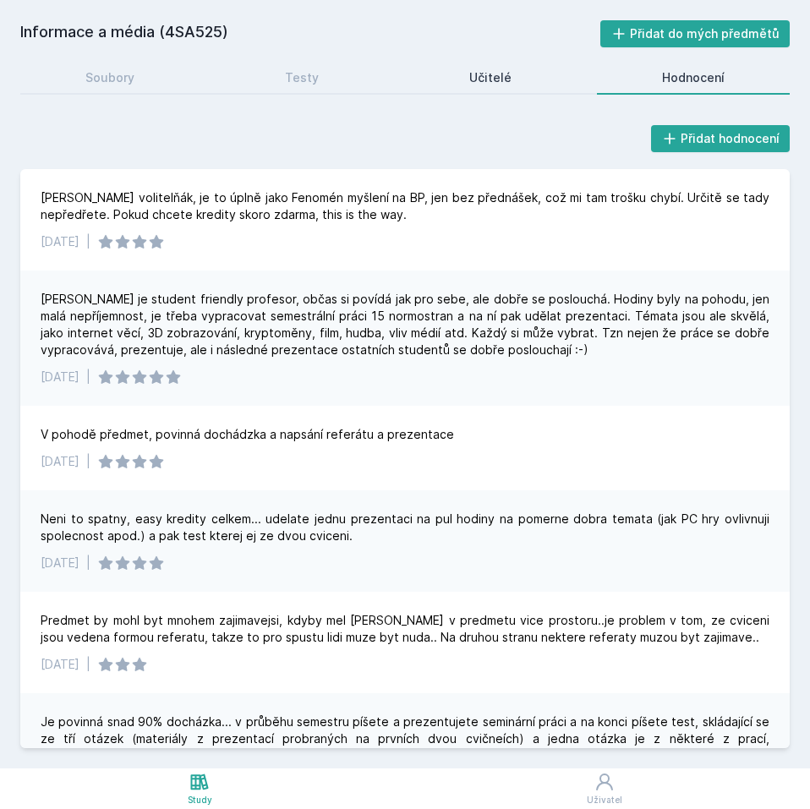
click at [564, 61] on link "Učitelé" at bounding box center [490, 78] width 172 height 34
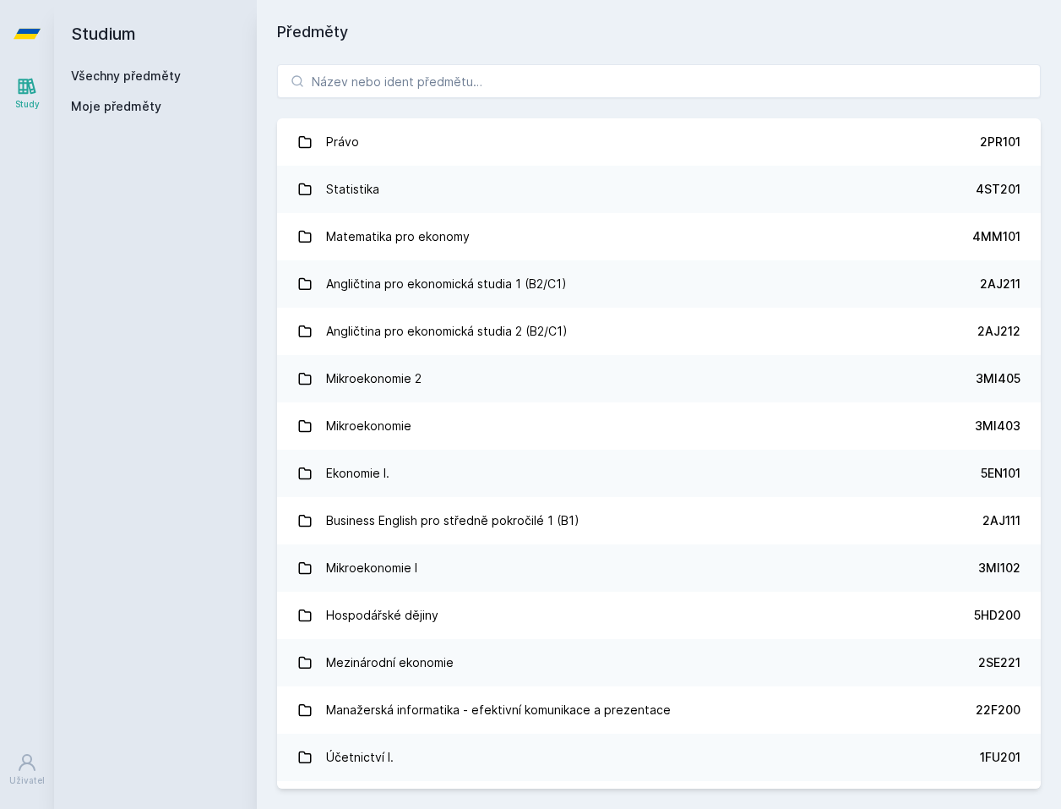
click at [146, 78] on link "Všechny předměty" at bounding box center [126, 75] width 110 height 14
click at [423, 74] on input "search" at bounding box center [659, 81] width 764 height 34
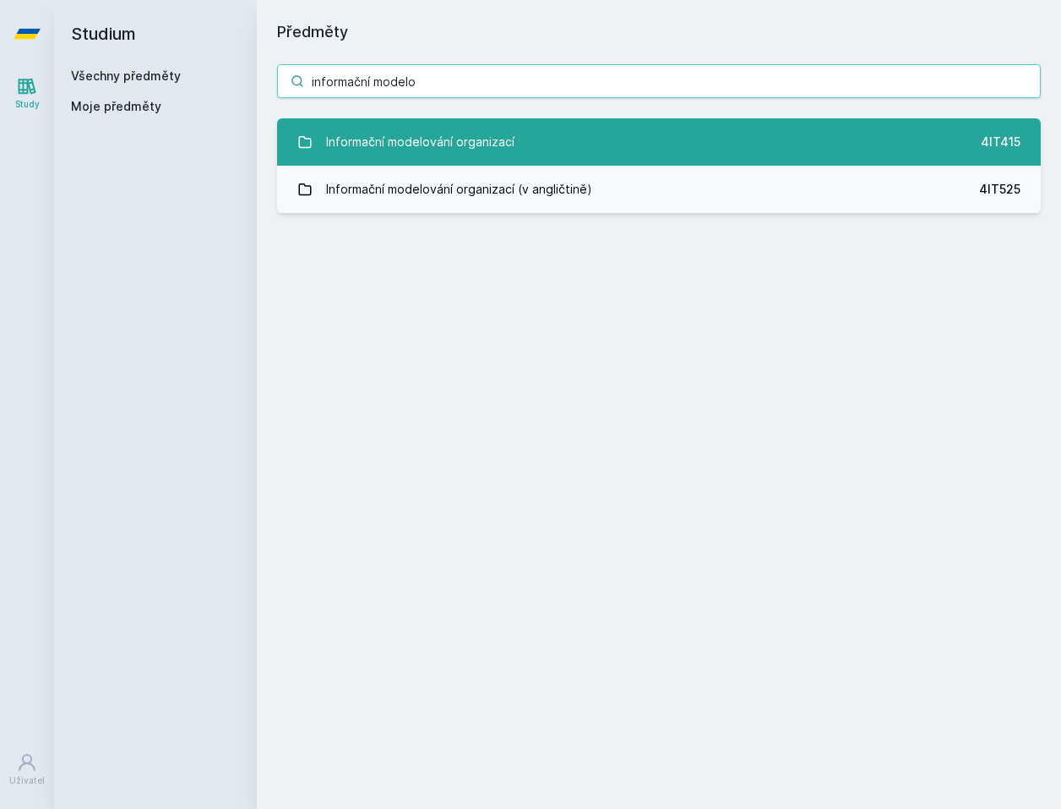
type input "informační modelo"
click at [472, 136] on div "Informační modelování organizací" at bounding box center [420, 142] width 188 height 34
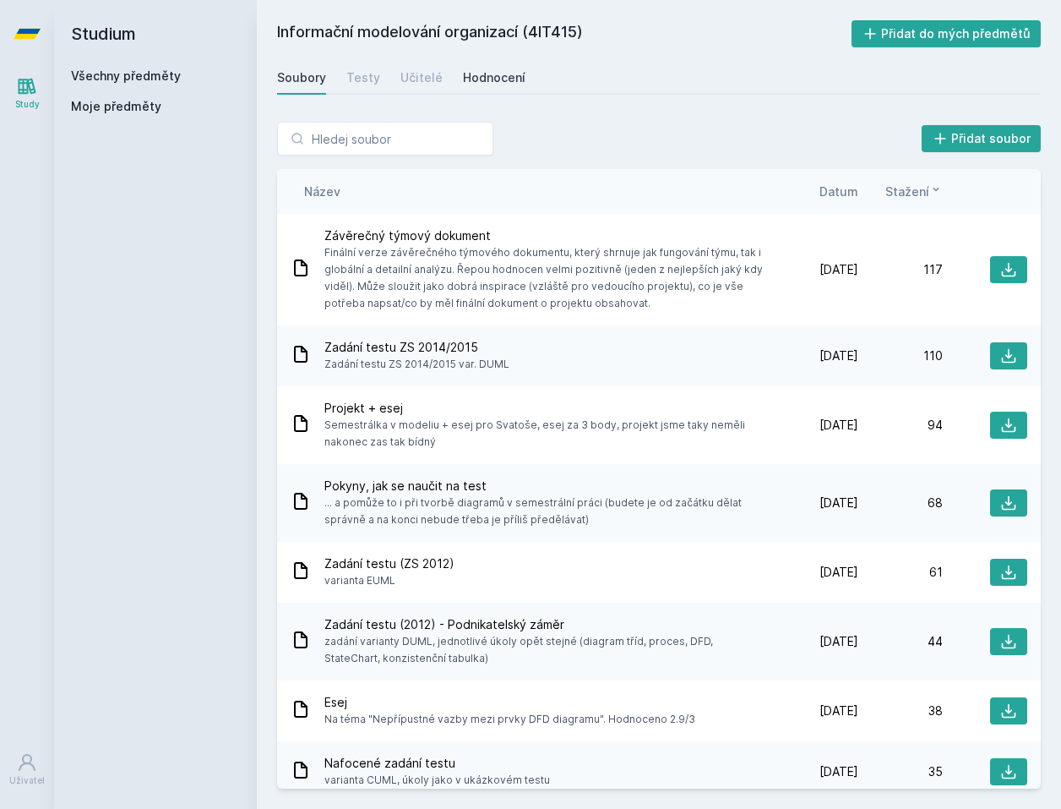
click at [494, 81] on div "Hodnocení" at bounding box center [494, 77] width 63 height 17
click at [116, 79] on link "Všechny předměty" at bounding box center [126, 75] width 110 height 14
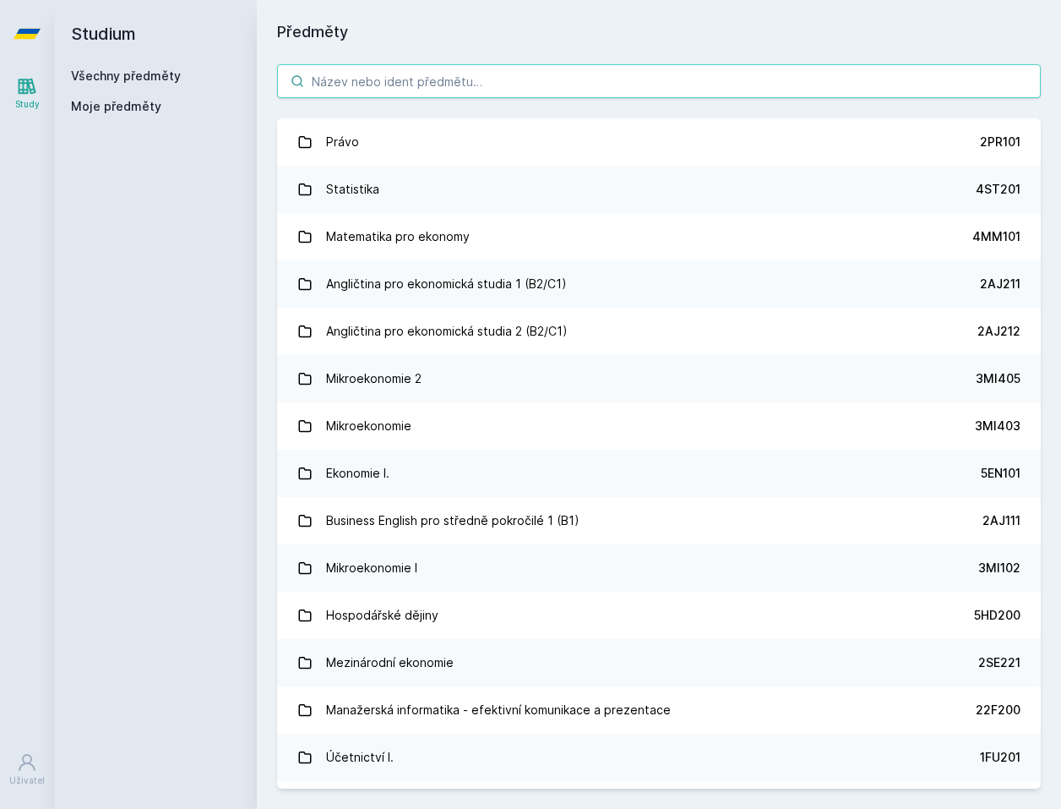
click at [374, 85] on input "search" at bounding box center [659, 81] width 764 height 34
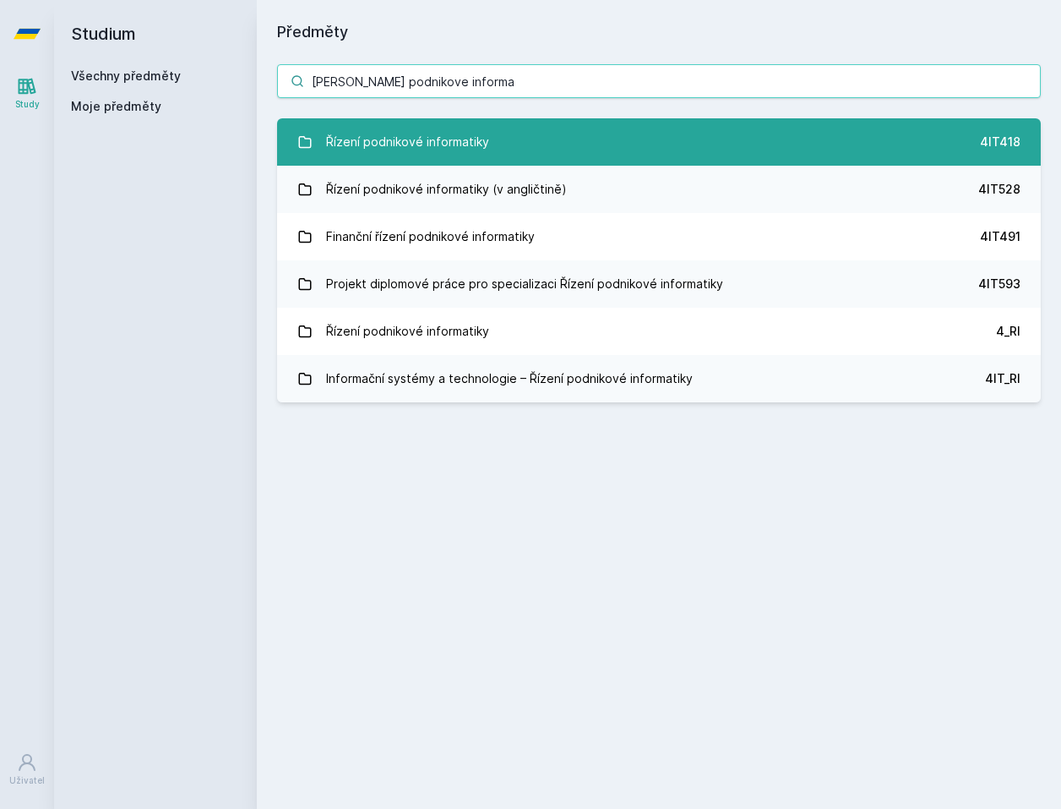
type input "[PERSON_NAME] podnikove informa"
click at [391, 123] on link "Řízení podnikové informatiky 4IT418" at bounding box center [659, 141] width 764 height 47
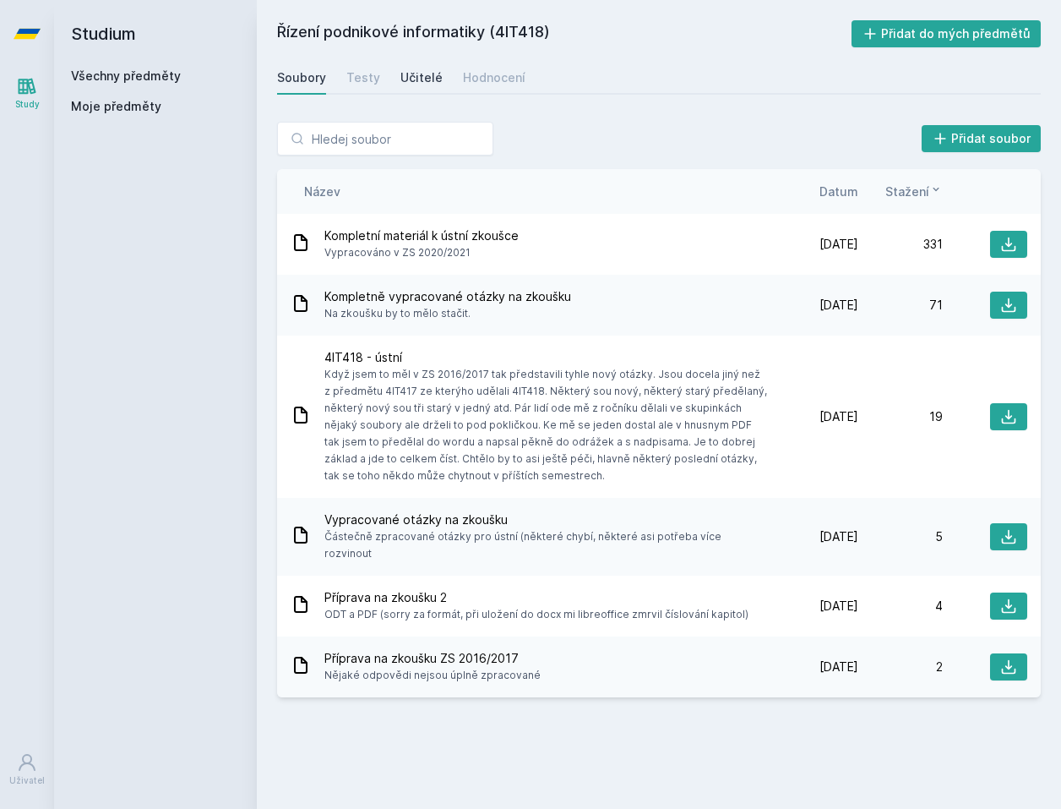
click at [407, 72] on div "Učitelé" at bounding box center [422, 77] width 42 height 17
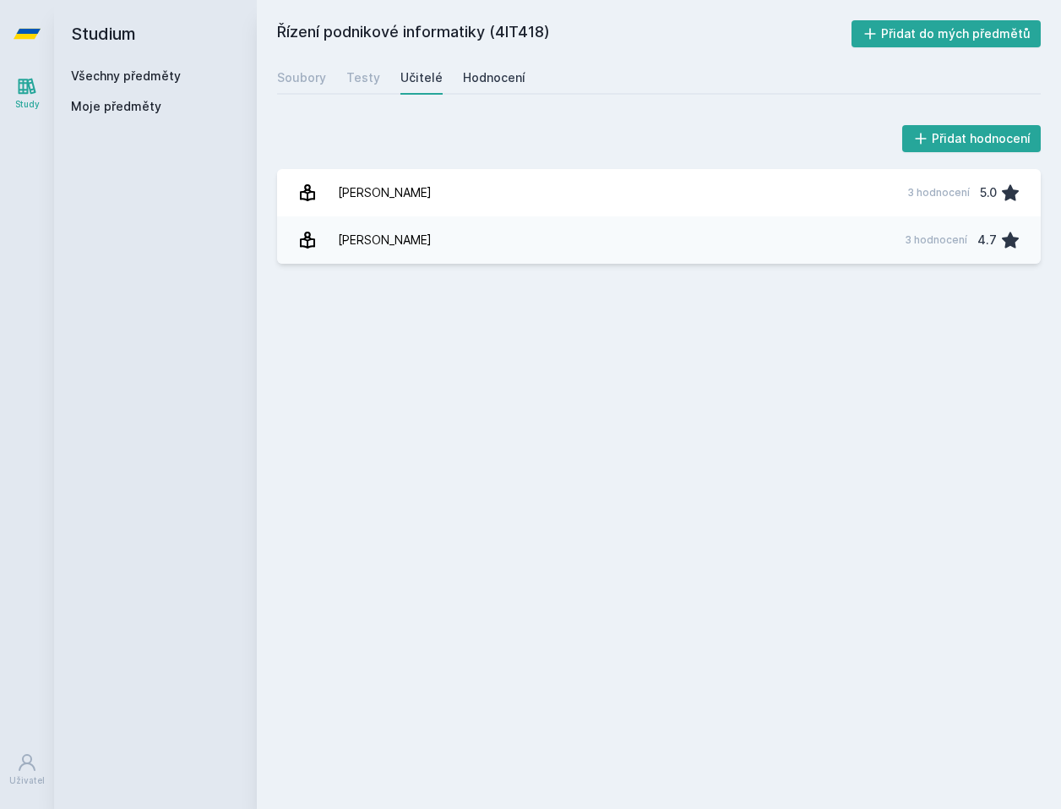
click at [476, 77] on div "Hodnocení" at bounding box center [494, 77] width 63 height 17
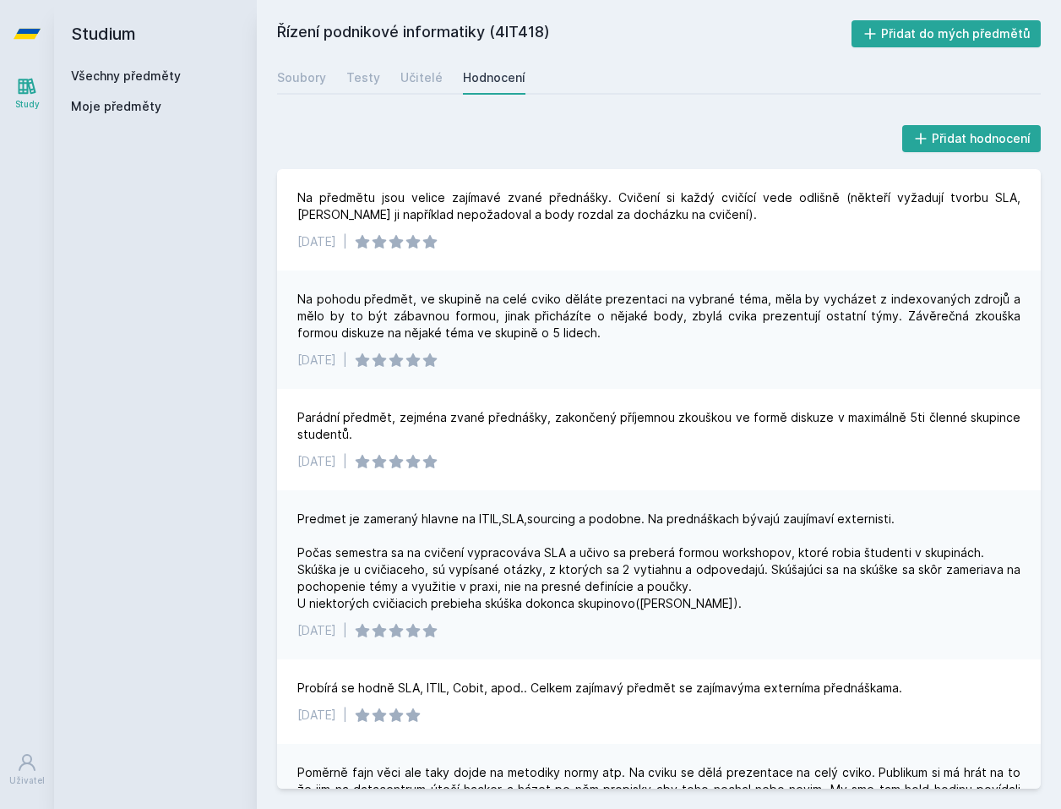
click at [714, 325] on div "Na pohodu předmět, ve skupině na celé cviko děláte prezentaci na vybrané téma, …" at bounding box center [658, 316] width 723 height 51
click at [559, 130] on div "Přidat hodnocení" at bounding box center [659, 139] width 764 height 34
click at [646, 107] on div "Přidat hodnocení Na předmětu jsou velice zajímavé zvané přednášky. Cvičení si k…" at bounding box center [659, 454] width 804 height 707
click at [670, 74] on div "Soubory Testy Učitelé Hodnocení" at bounding box center [659, 78] width 764 height 34
click at [529, 19] on div "Řízení podnikové informatiky (4IT418) Přidat do mých předmětů [GEOGRAPHIC_DATA]…" at bounding box center [659, 404] width 804 height 809
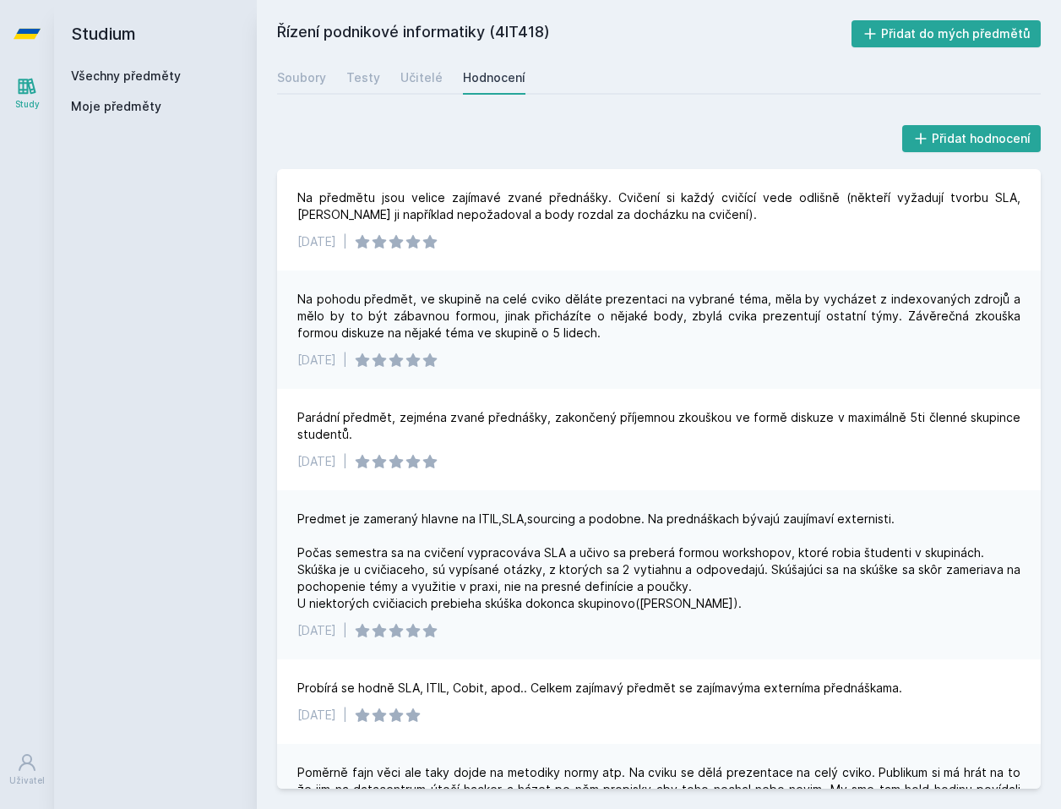
click at [613, 52] on div "Řízení podnikové informatiky (4IT418) Přidat do mých předmětů [GEOGRAPHIC_DATA]…" at bounding box center [659, 404] width 764 height 768
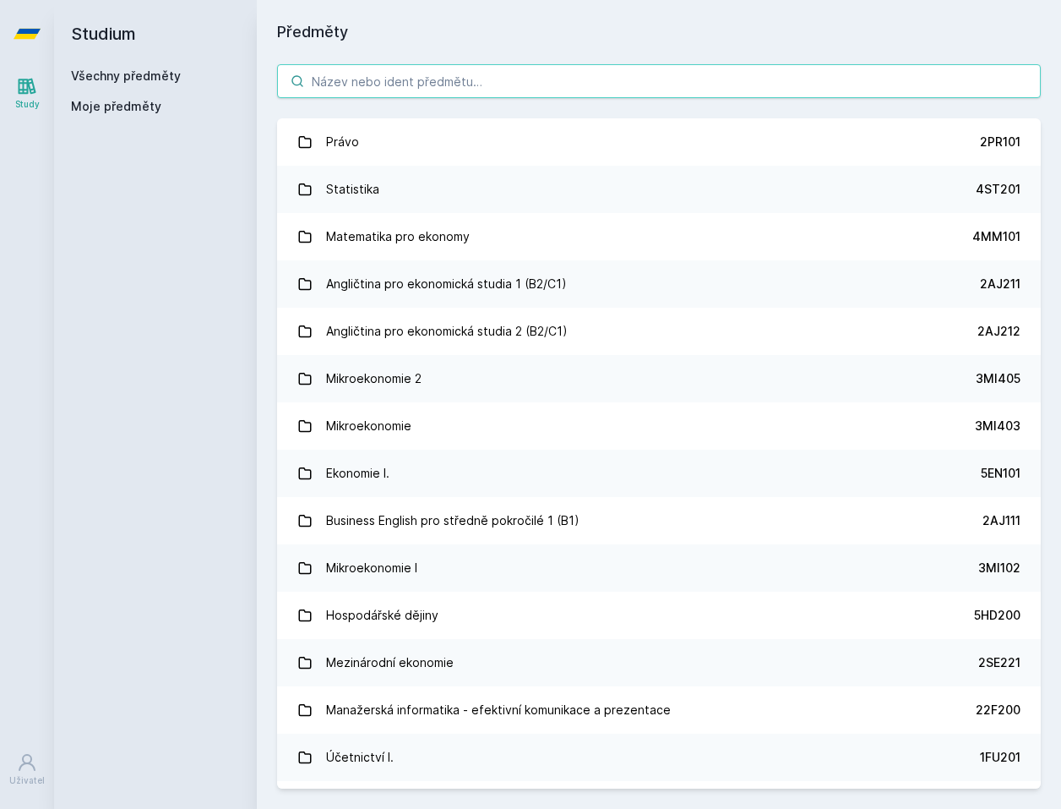
click at [431, 84] on input "search" at bounding box center [659, 81] width 764 height 34
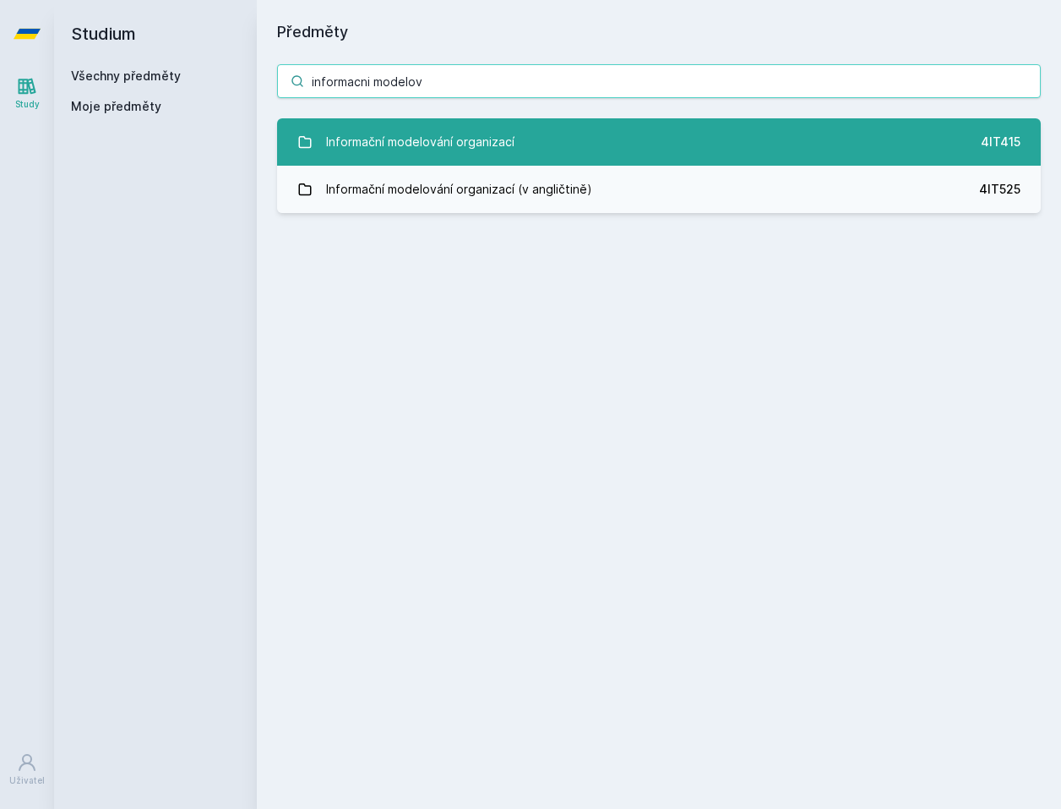
type input "informacni modelov"
click at [458, 130] on div "Informační modelování organizací" at bounding box center [420, 142] width 188 height 34
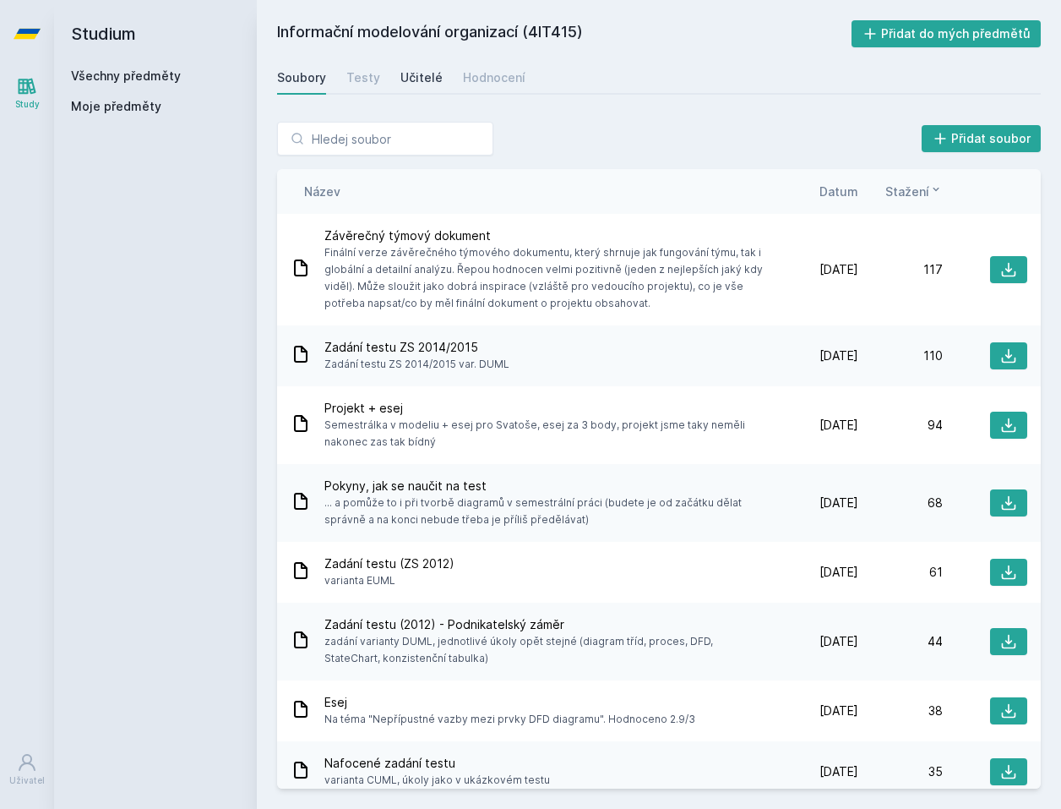
click at [436, 74] on div "Učitelé" at bounding box center [422, 77] width 42 height 17
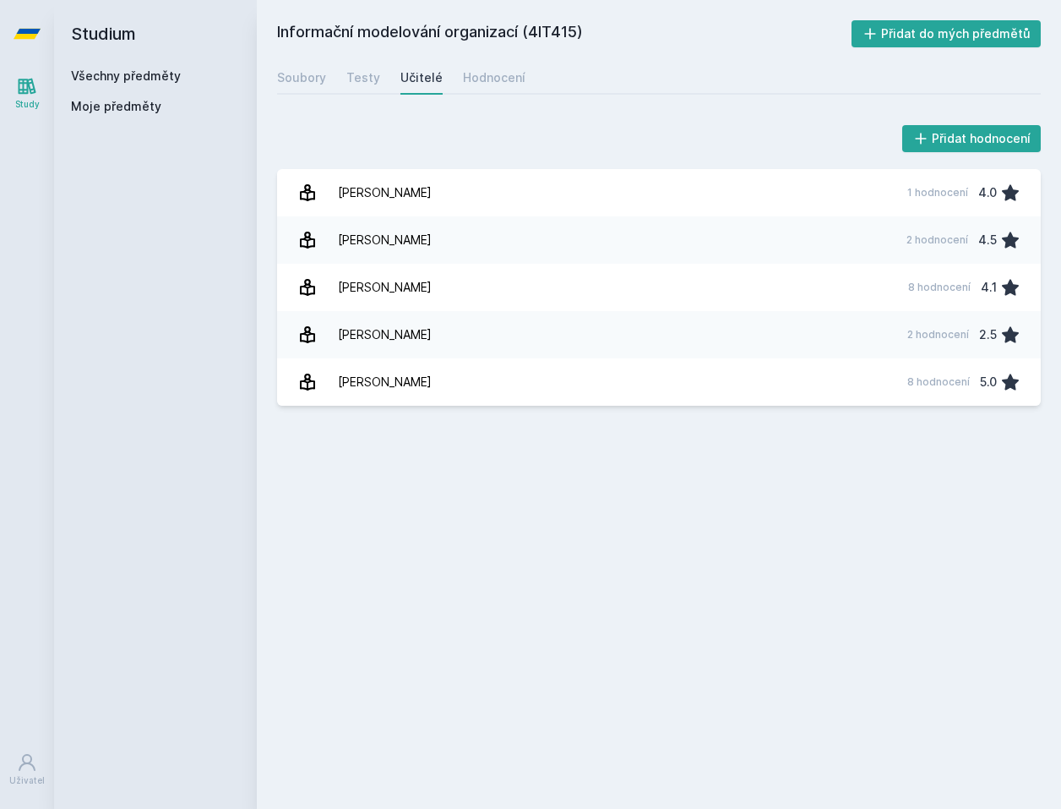
click at [25, 38] on icon at bounding box center [27, 34] width 27 height 10
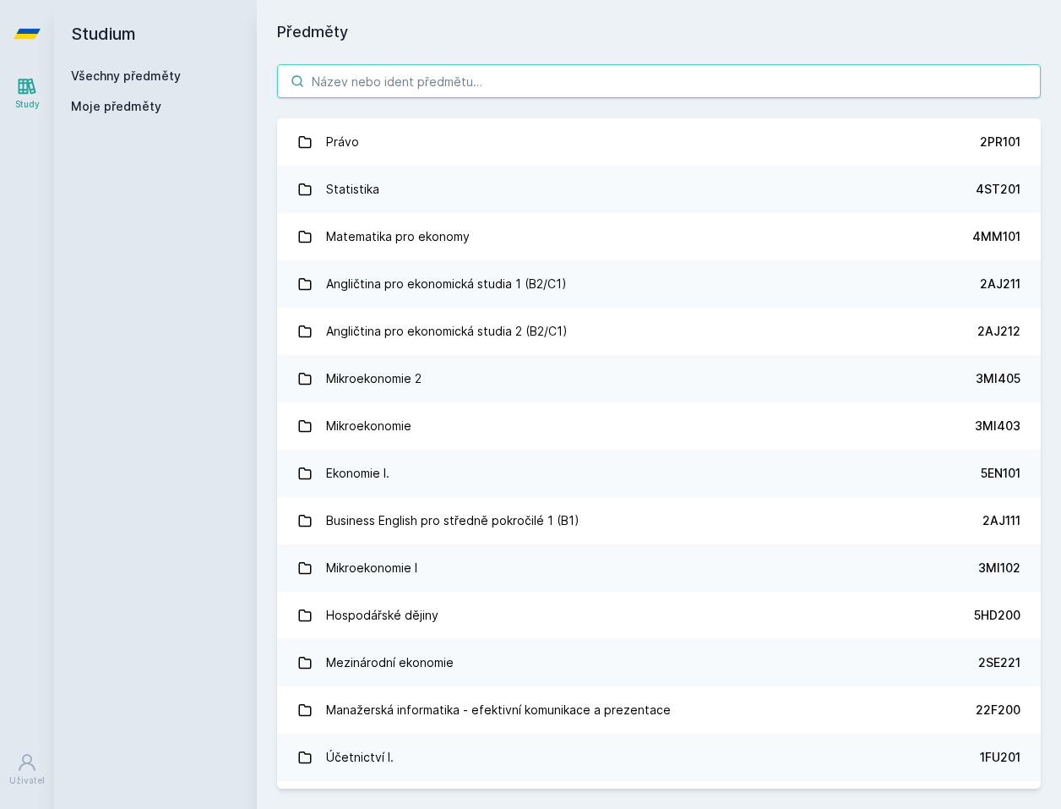
click at [507, 92] on input "search" at bounding box center [659, 81] width 764 height 34
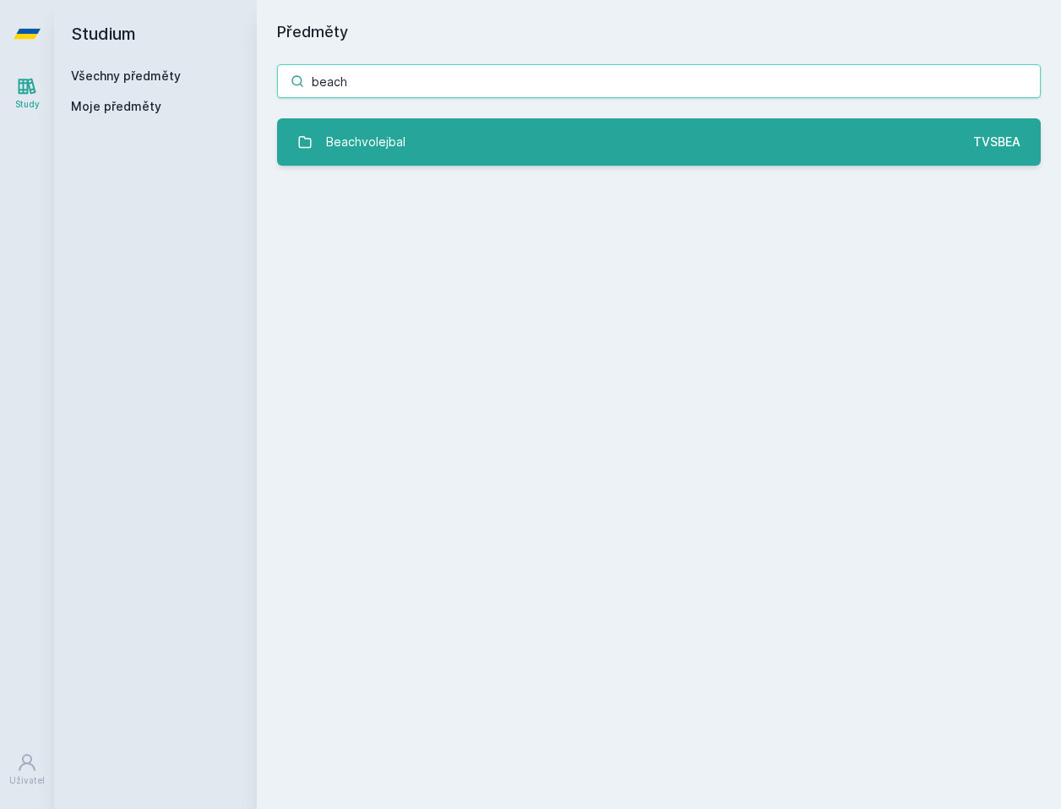
type input "beach"
click at [480, 125] on link "Beachvolejbal TVSBEA" at bounding box center [659, 141] width 764 height 47
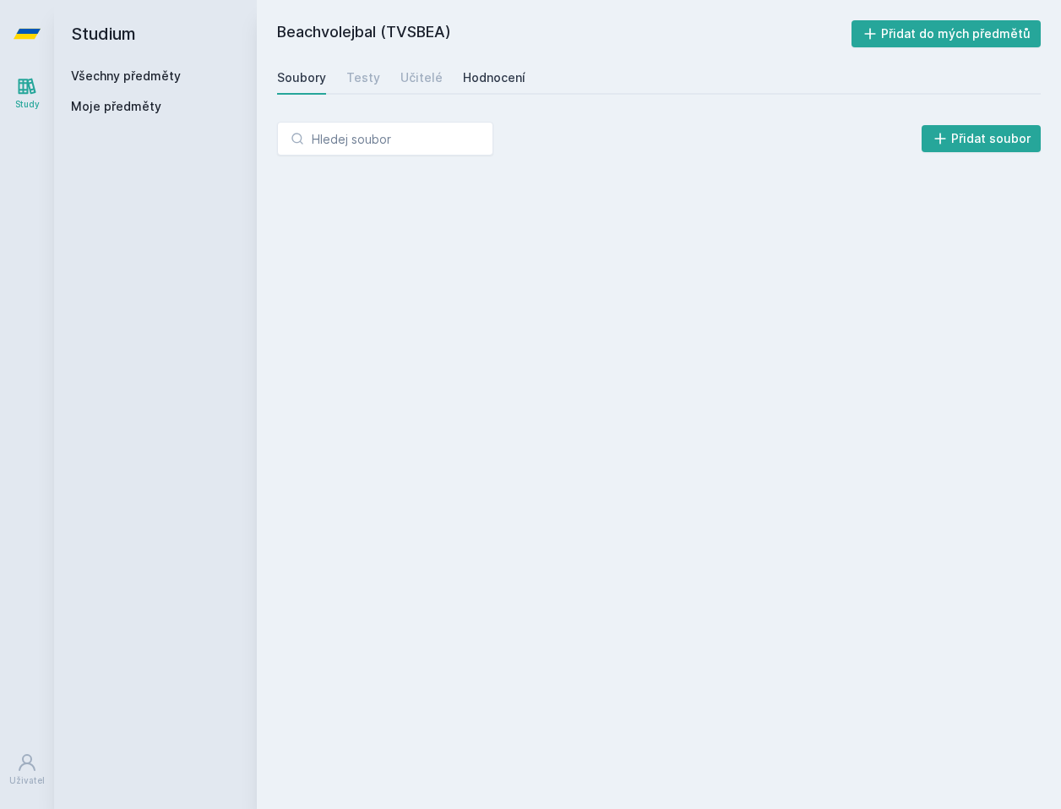
click at [509, 77] on div "Hodnocení" at bounding box center [494, 77] width 63 height 17
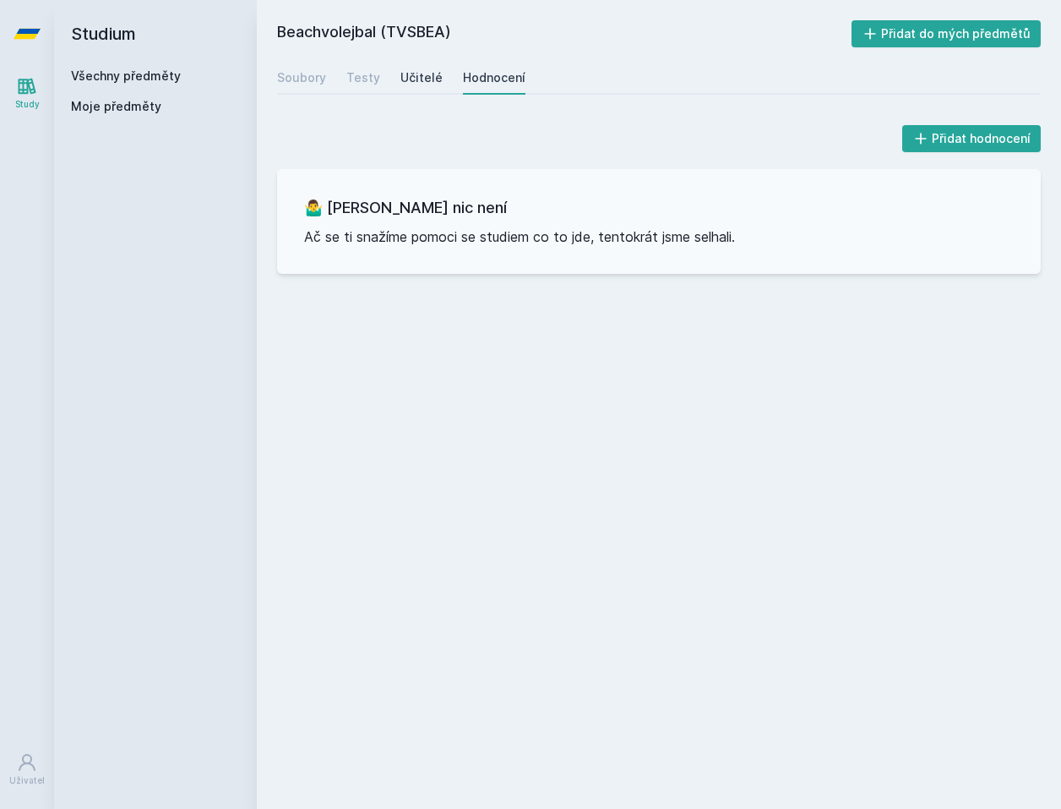
click at [434, 69] on div "Učitelé" at bounding box center [422, 77] width 42 height 17
click at [115, 74] on link "Všechny předměty" at bounding box center [126, 75] width 110 height 14
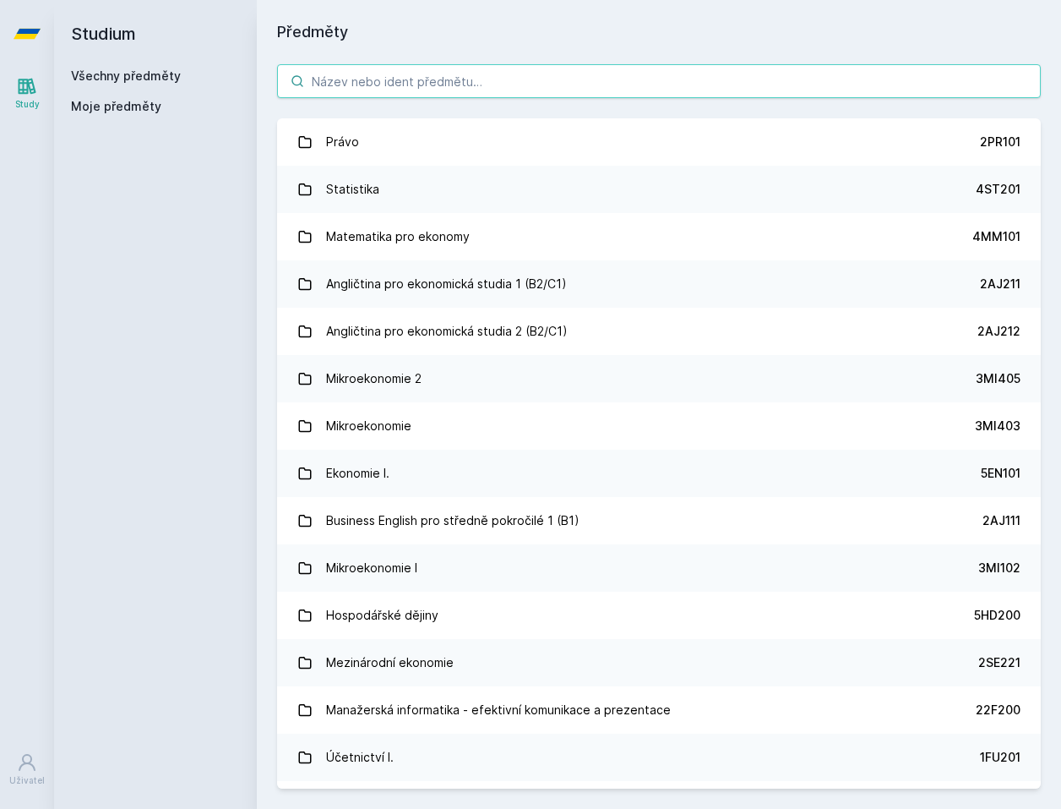
click at [370, 88] on input "search" at bounding box center [659, 81] width 764 height 34
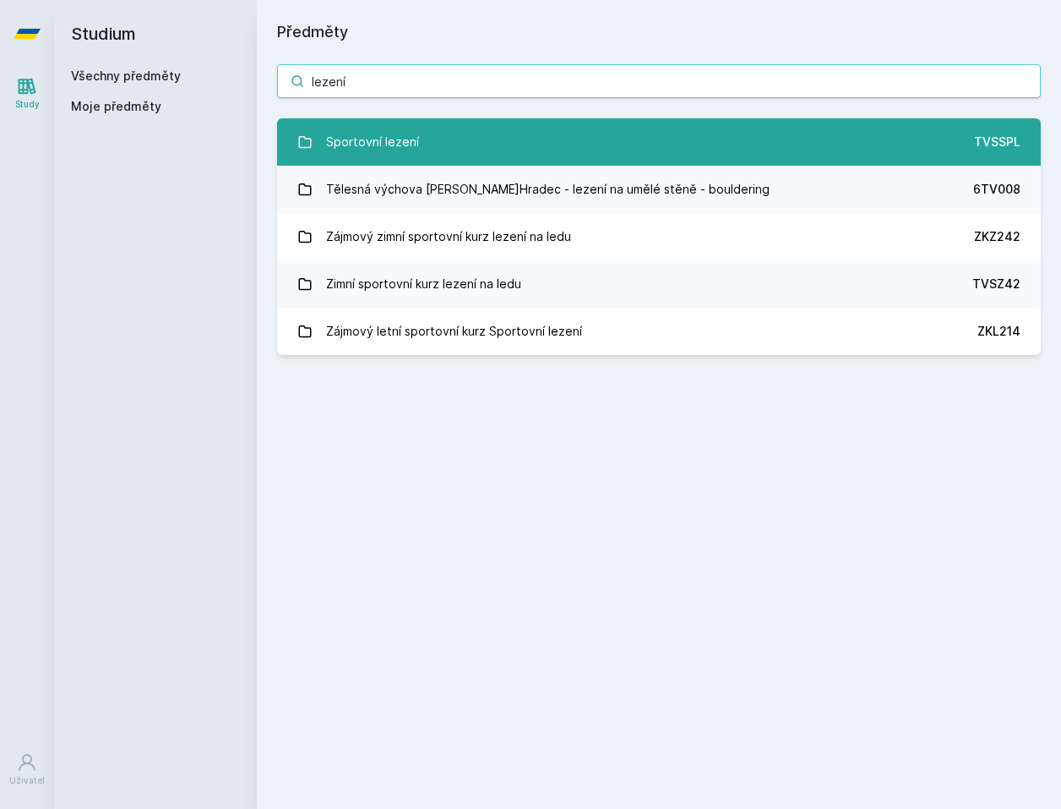
type input "lezení"
click at [444, 134] on link "Sportovní lezení TVSSPL" at bounding box center [659, 141] width 764 height 47
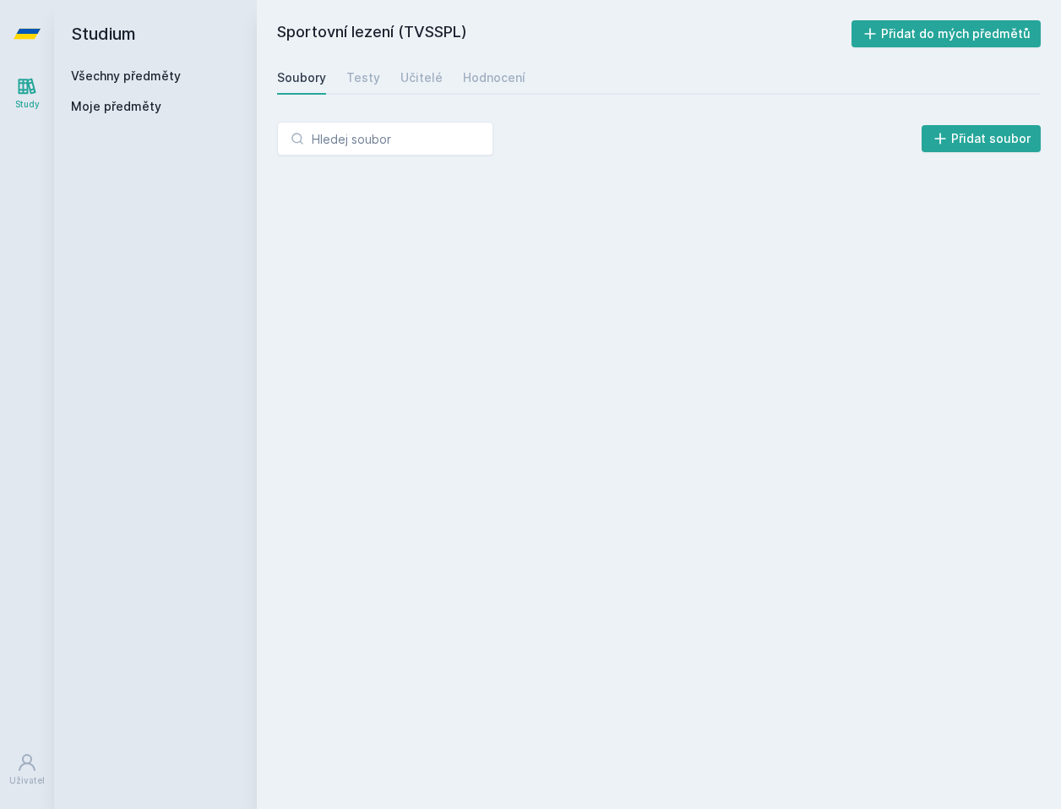
click at [529, 73] on div "Soubory Testy Učitelé Hodnocení" at bounding box center [659, 78] width 764 height 34
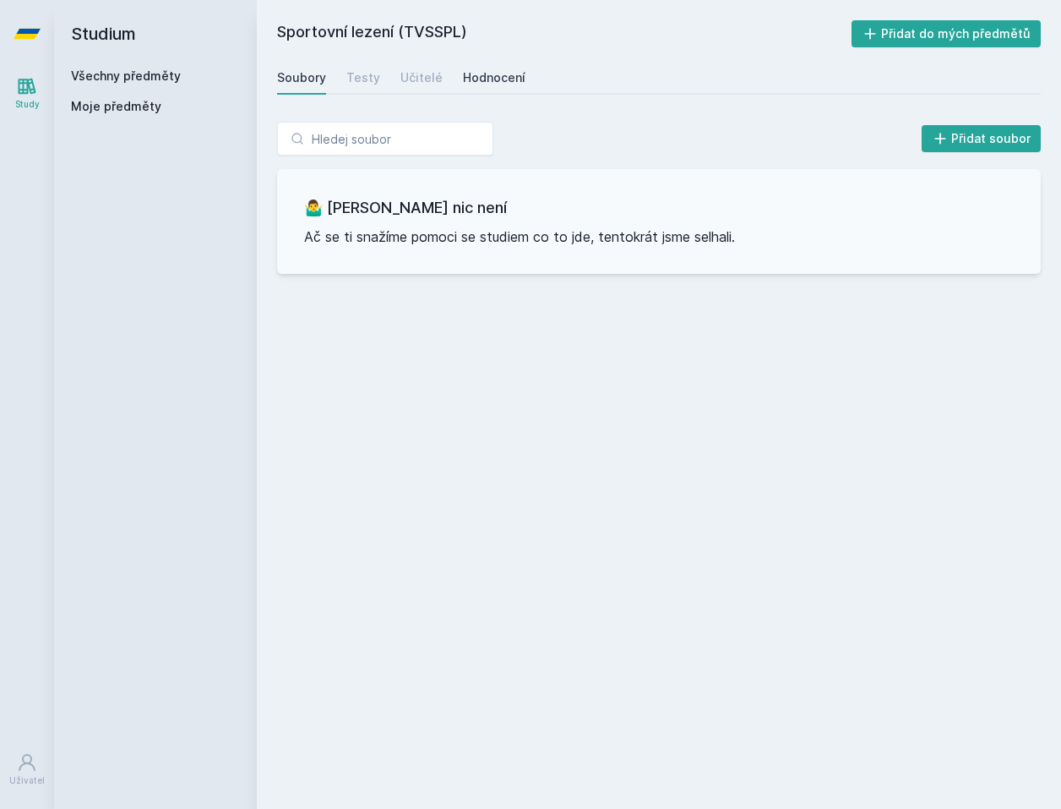
click at [491, 81] on div "Hodnocení" at bounding box center [494, 77] width 63 height 17
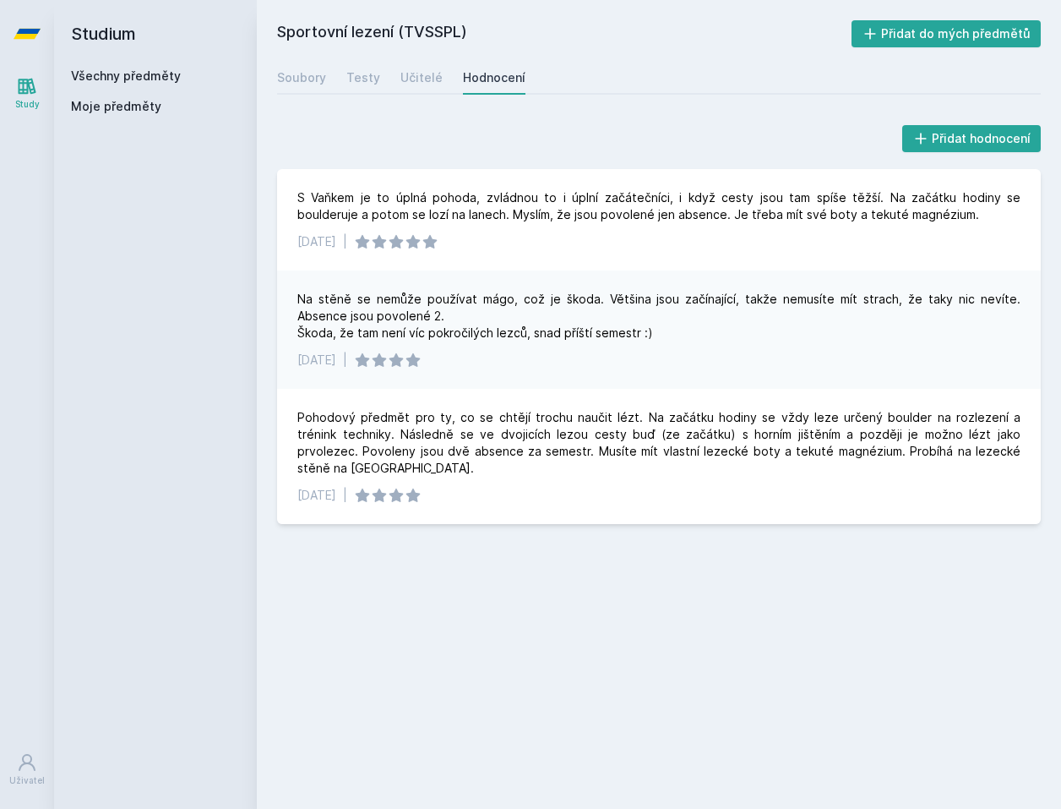
click at [138, 75] on link "Všechny předměty" at bounding box center [126, 75] width 110 height 14
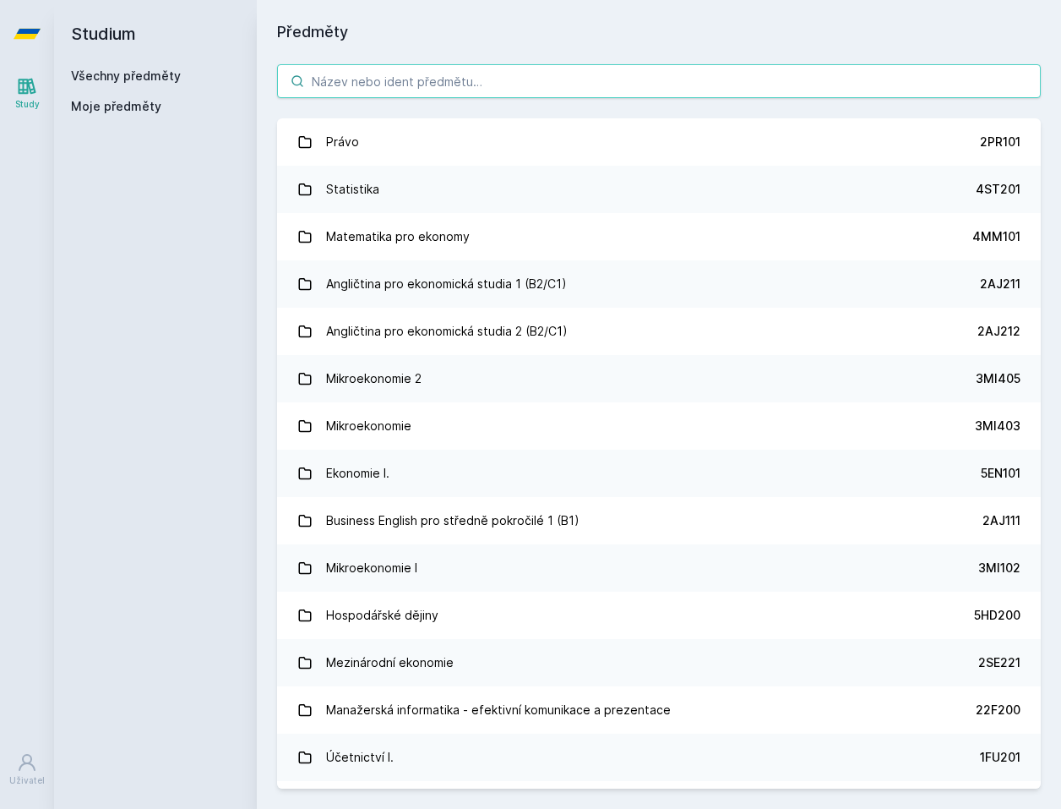
click at [373, 94] on input "search" at bounding box center [659, 81] width 764 height 34
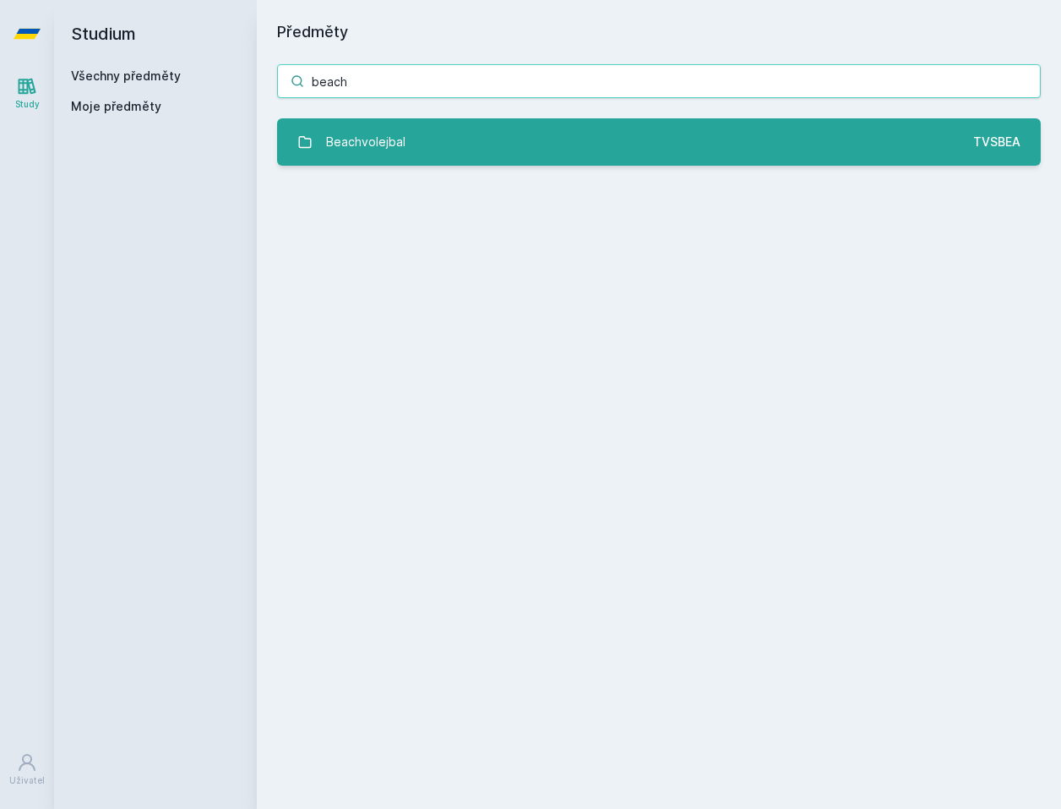
type input "beach"
click at [386, 151] on div "Beachvolejbal" at bounding box center [365, 142] width 79 height 34
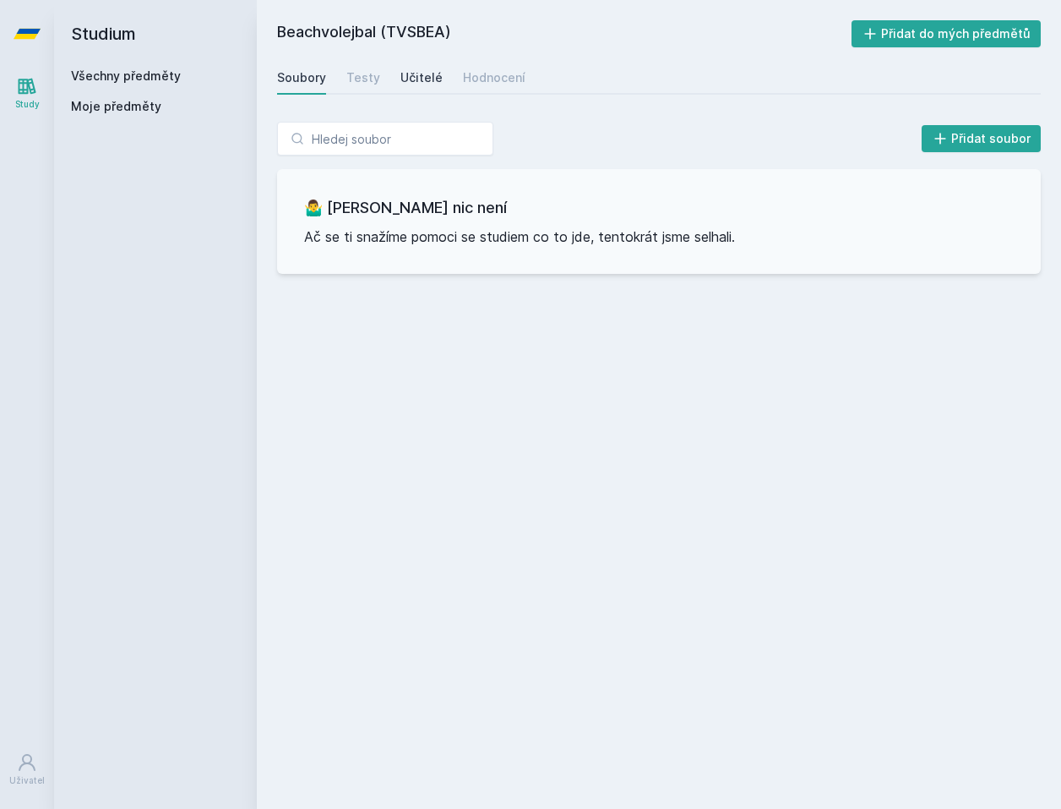
click at [414, 72] on div "Učitelé" at bounding box center [422, 77] width 42 height 17
click at [377, 71] on div "Soubory Testy Učitelé Hodnocení" at bounding box center [659, 78] width 764 height 34
click at [366, 73] on div "Testy" at bounding box center [363, 77] width 34 height 17
click at [494, 85] on div "Hodnocení" at bounding box center [494, 77] width 63 height 17
click at [303, 86] on link "Soubory" at bounding box center [301, 78] width 49 height 34
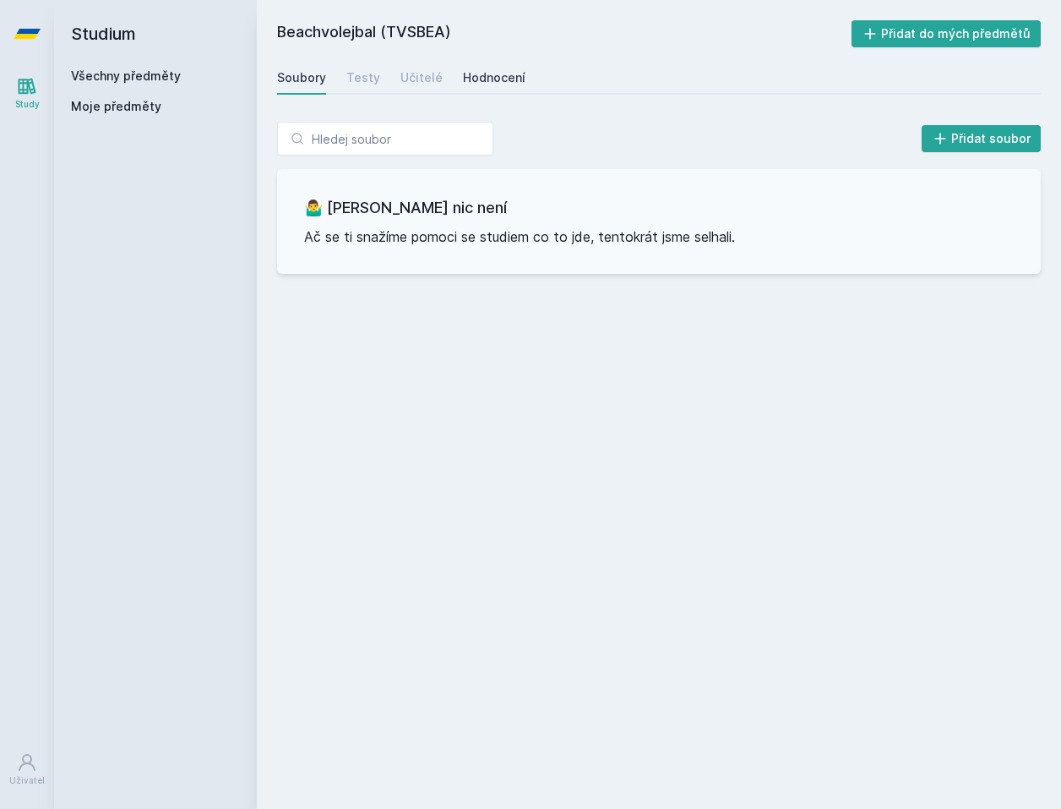
click at [508, 85] on link "Hodnocení" at bounding box center [494, 78] width 63 height 34
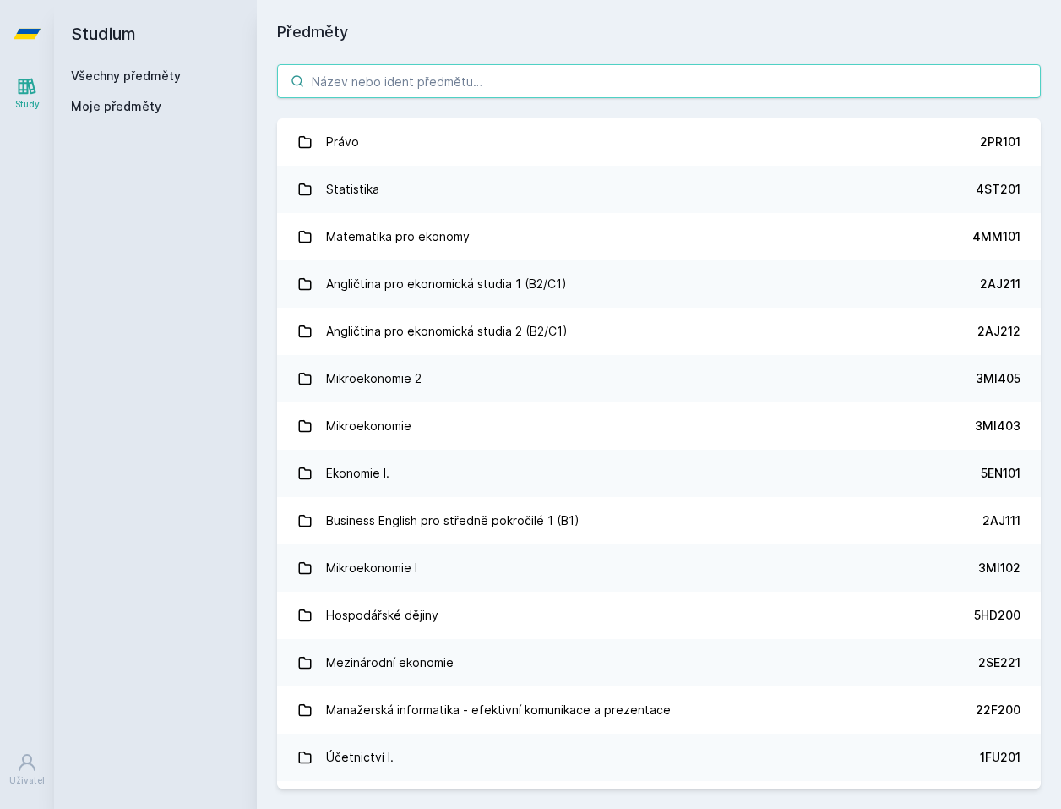
click at [341, 81] on input "search" at bounding box center [659, 81] width 764 height 34
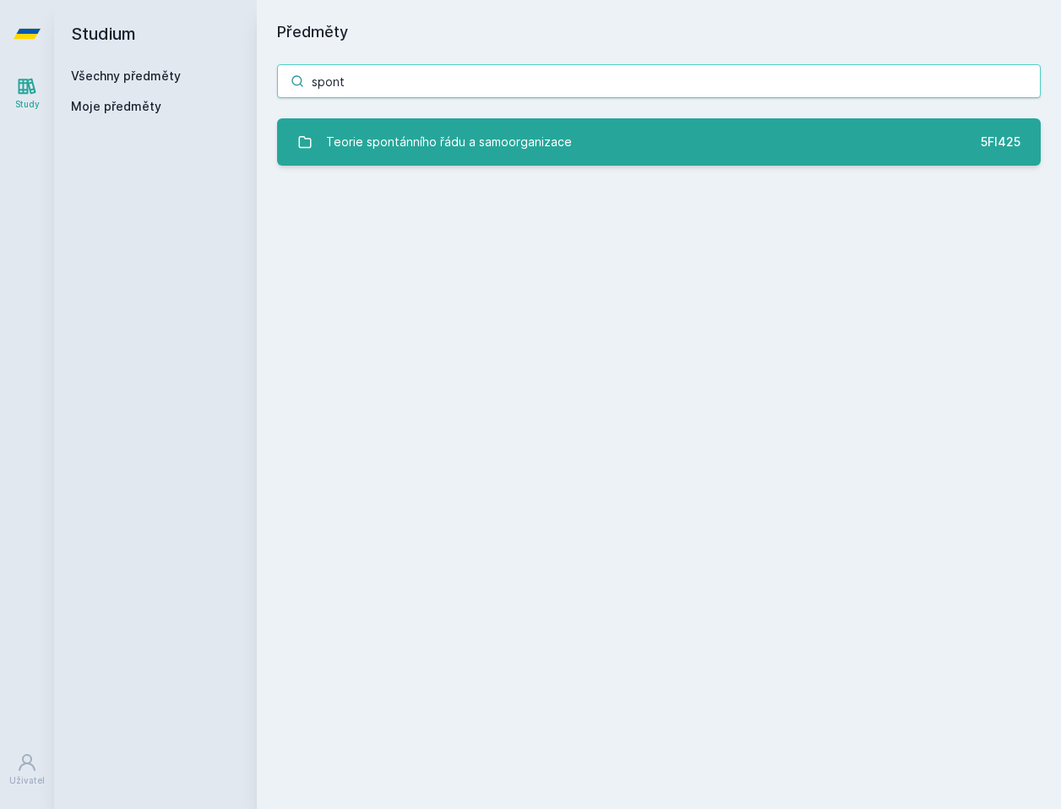
type input "spont"
click at [461, 144] on div "Teorie spontánního řádu a samoorganizace" at bounding box center [449, 142] width 246 height 34
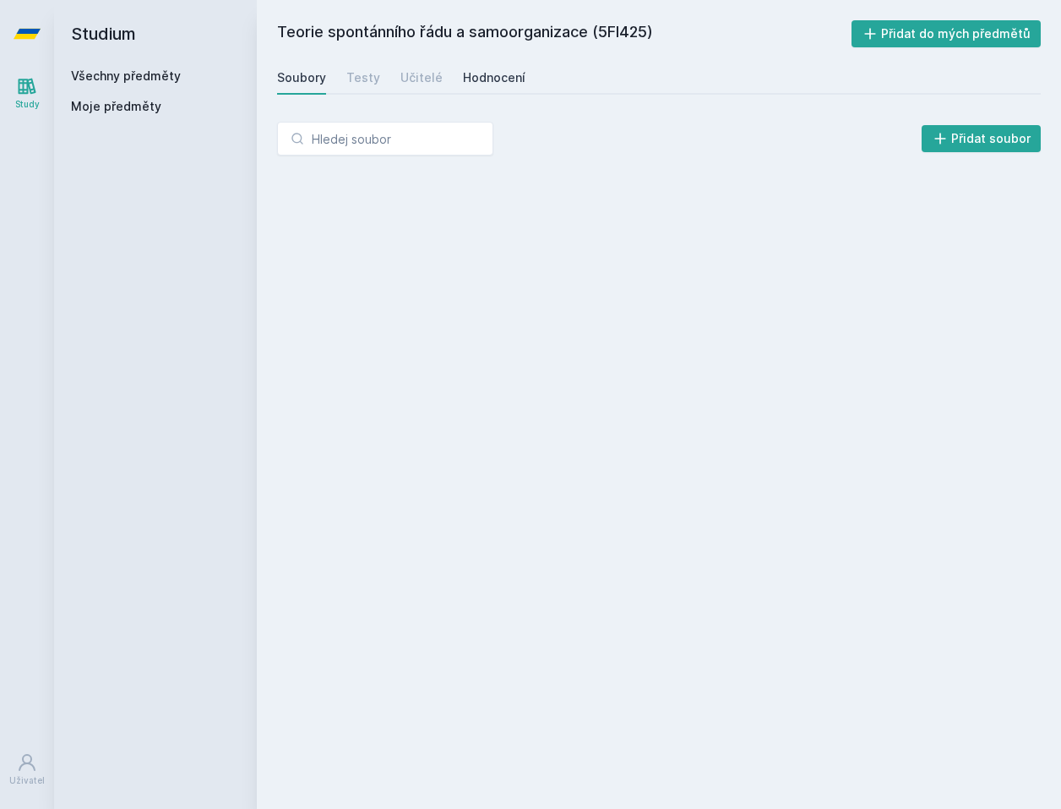
click at [499, 75] on div "Hodnocení" at bounding box center [494, 77] width 63 height 17
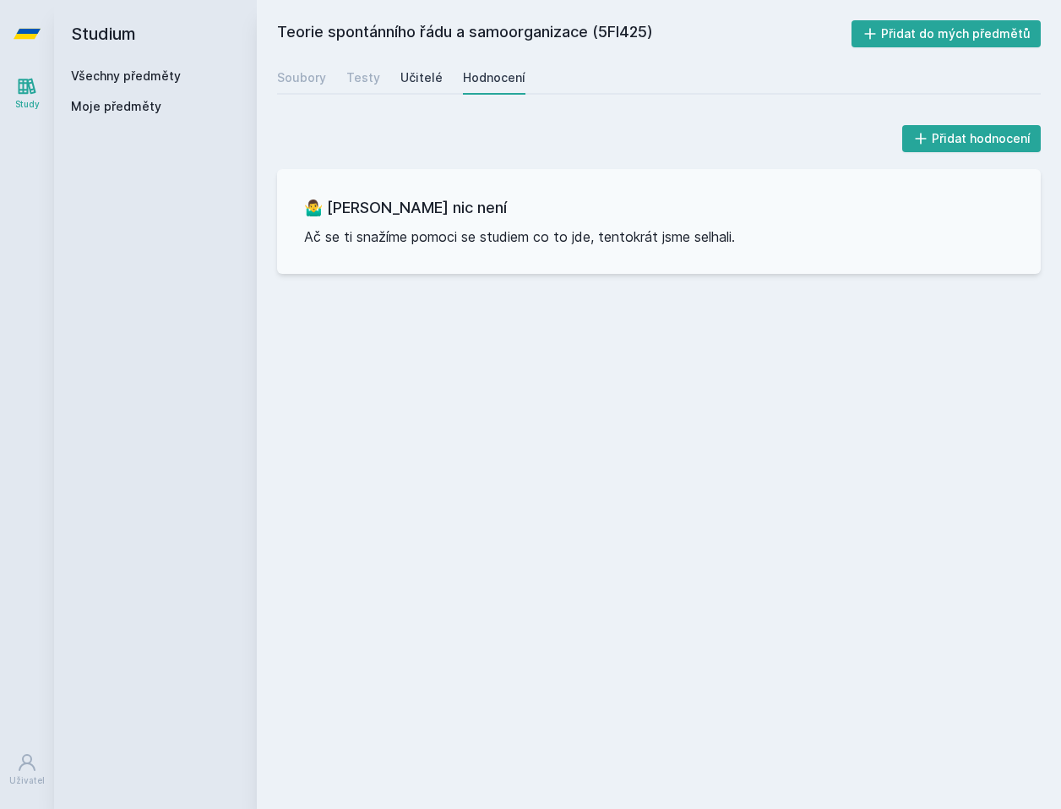
click at [432, 72] on div "Učitelé" at bounding box center [422, 77] width 42 height 17
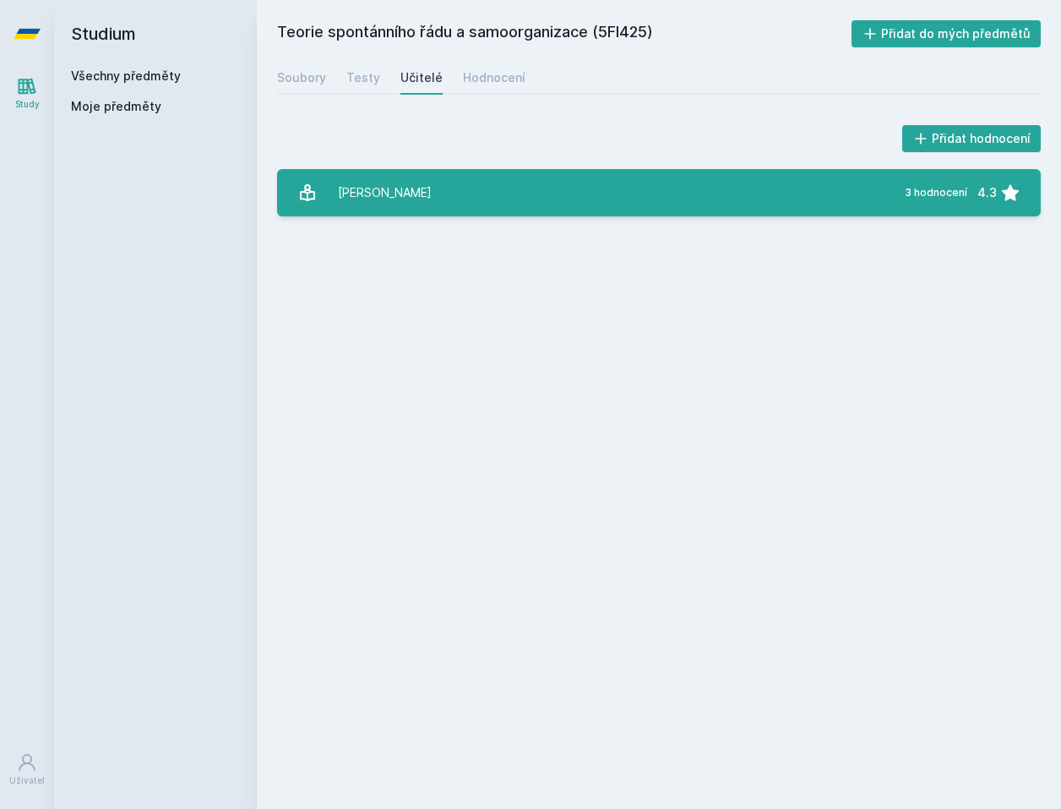
click at [423, 180] on link "[PERSON_NAME] 3 hodnocení 4.3" at bounding box center [659, 192] width 764 height 47
